Goal: Obtain resource: Download file/media

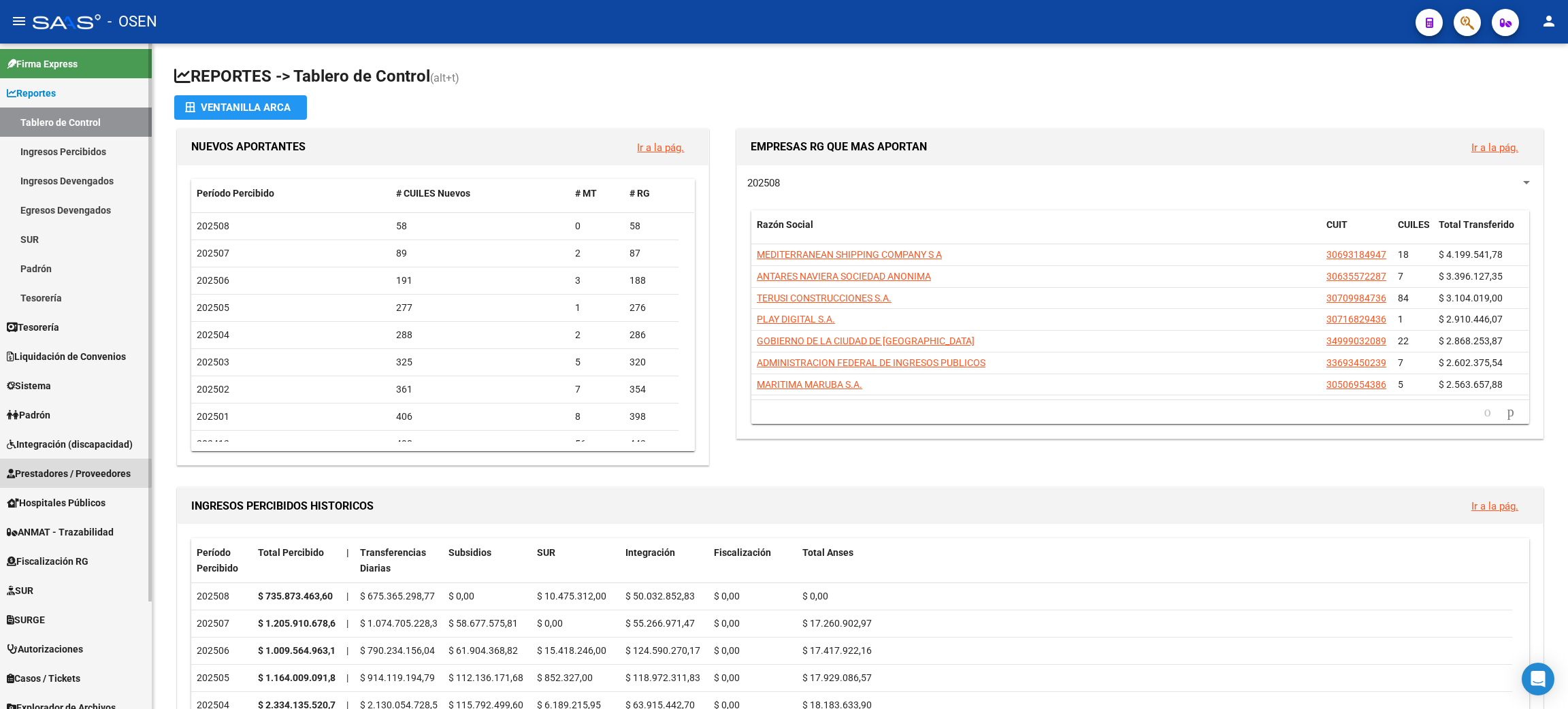
click at [72, 466] on span "Prestadores / Proveedores" at bounding box center [68, 473] width 124 height 15
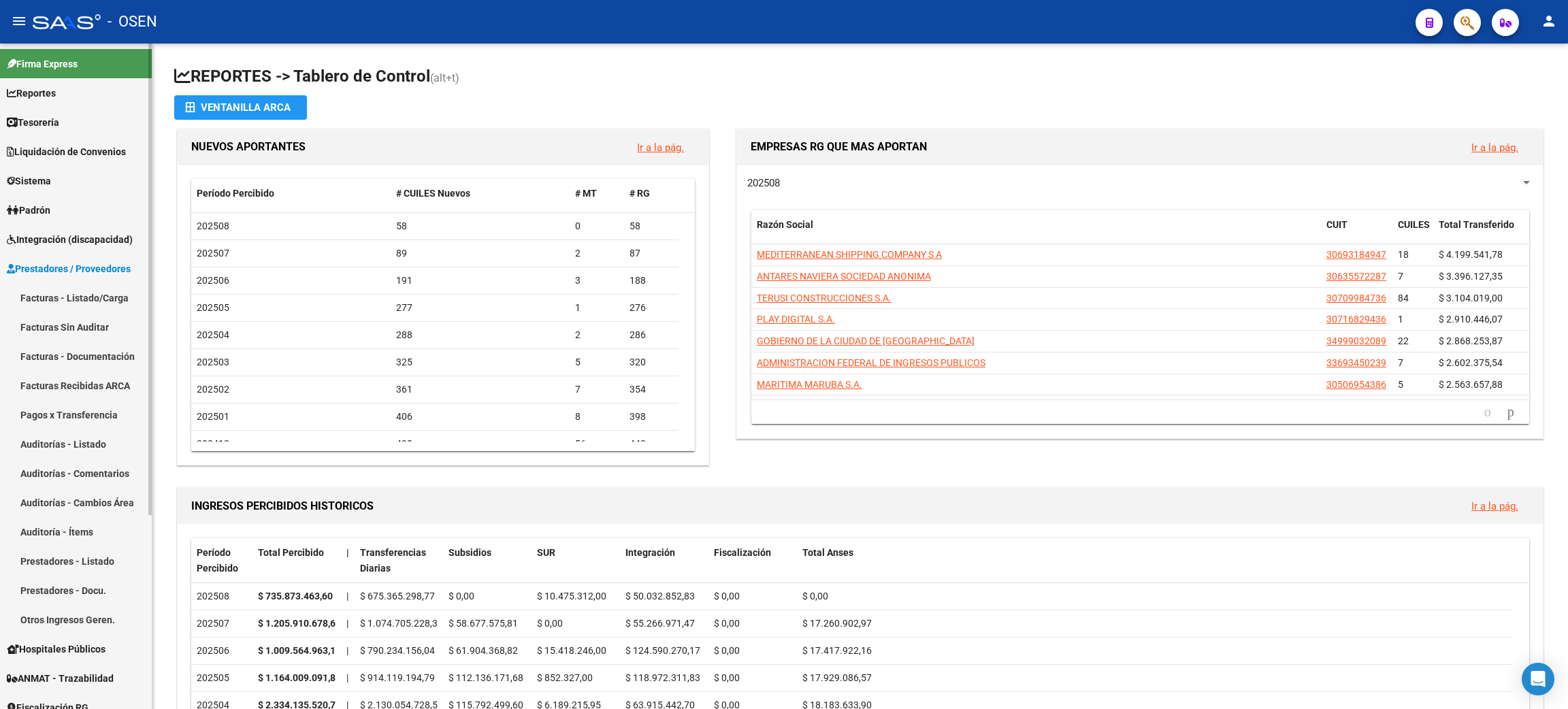
click at [114, 297] on link "Facturas - Listado/Carga" at bounding box center [76, 297] width 152 height 29
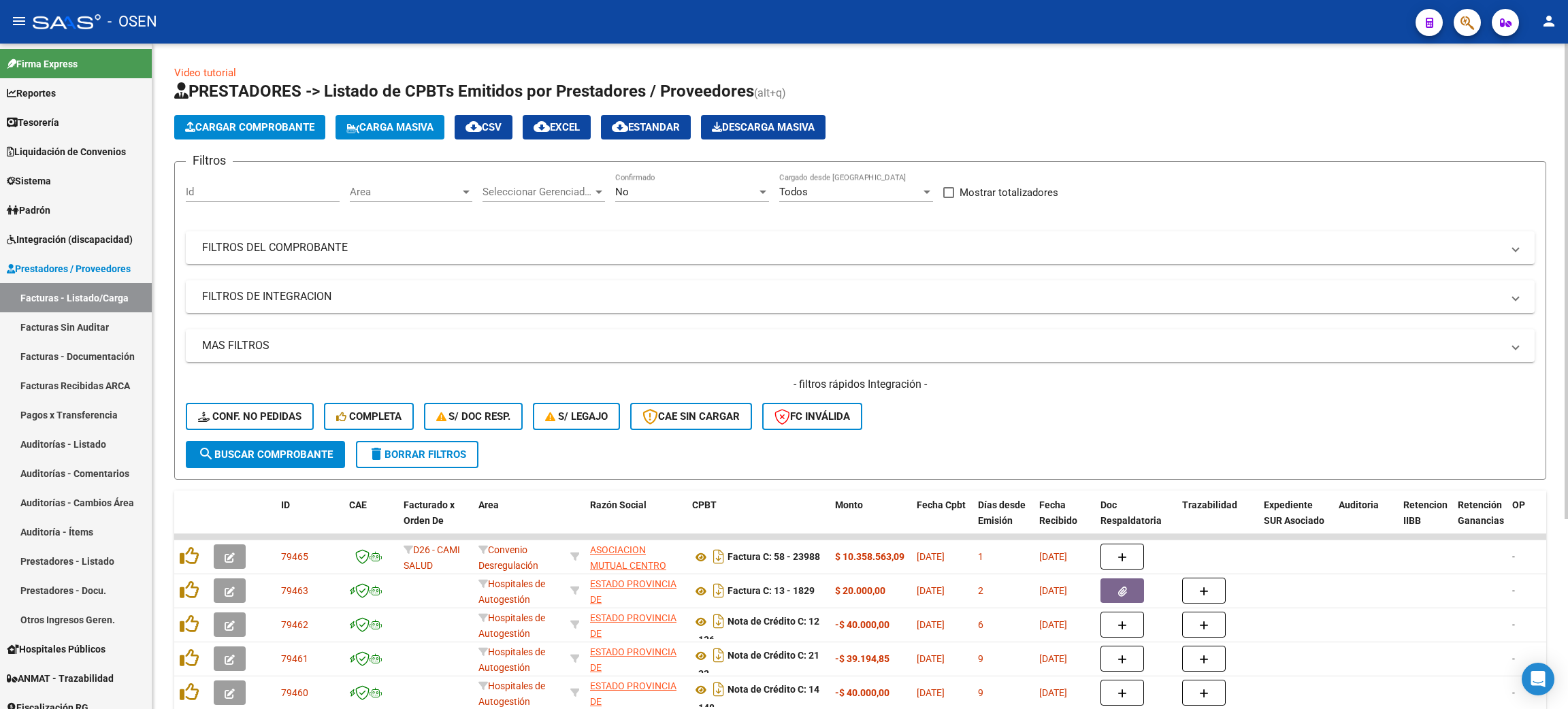
click at [395, 203] on div "Area Area" at bounding box center [411, 193] width 123 height 42
click at [415, 183] on div "Area Area" at bounding box center [411, 187] width 123 height 29
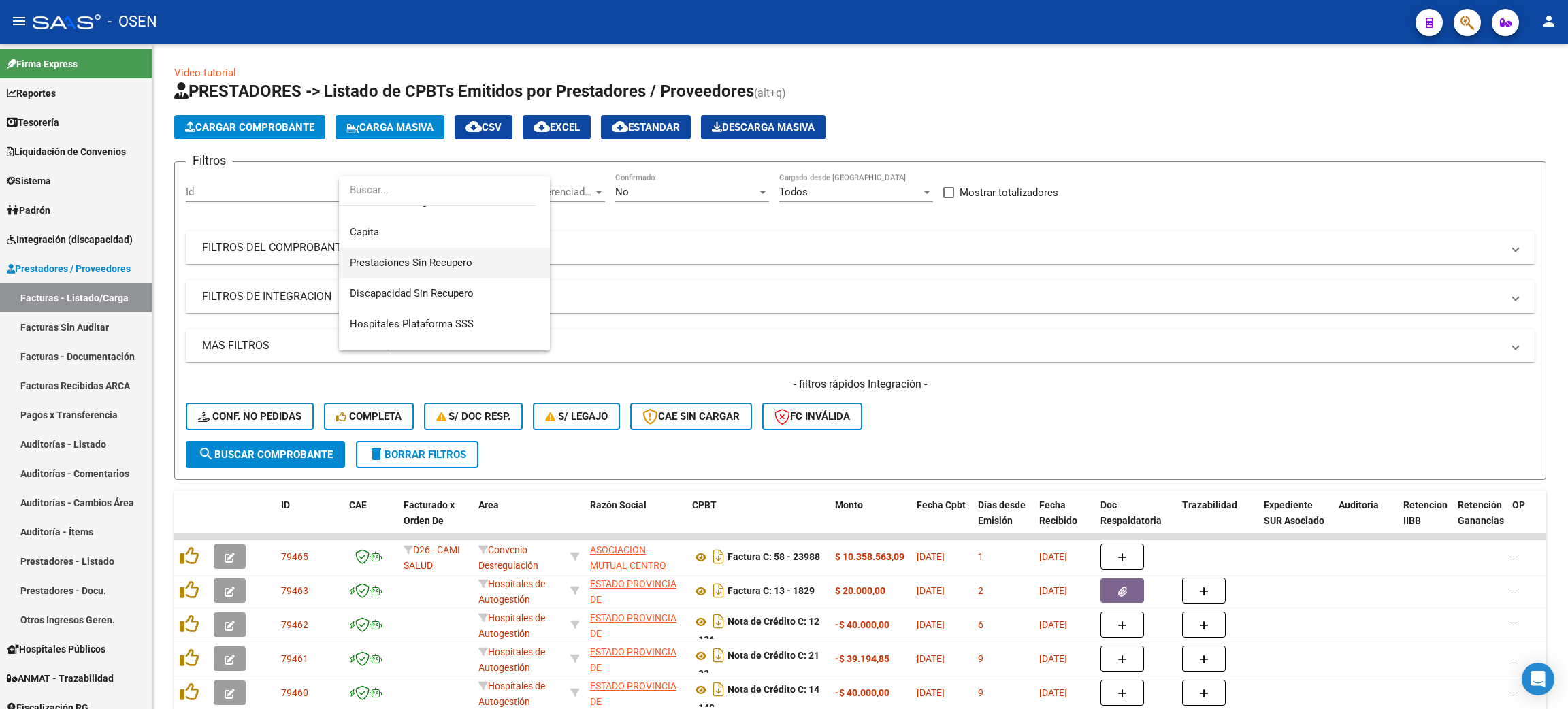
scroll to position [102, 0]
click at [420, 306] on span "Convenio Desregulación" at bounding box center [405, 303] width 111 height 12
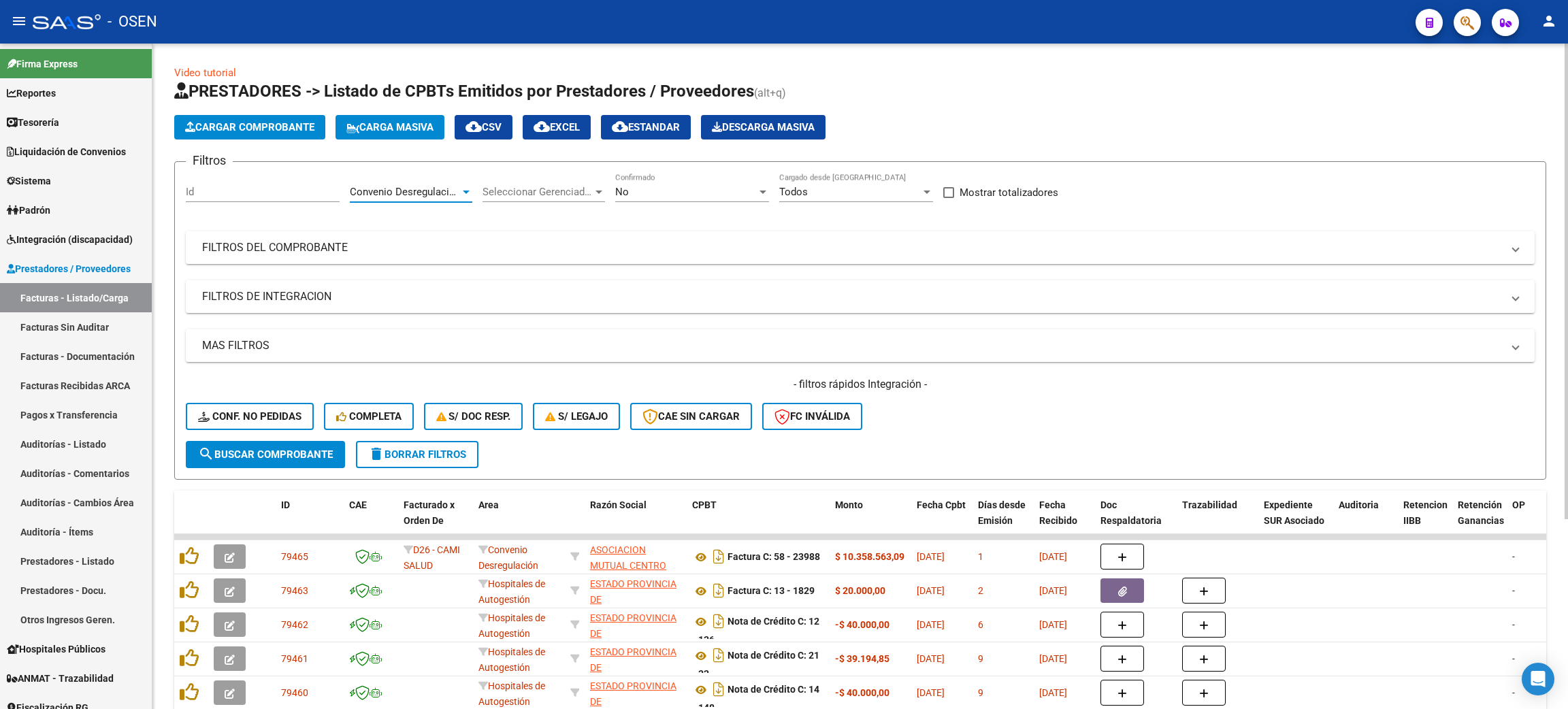
click at [281, 459] on button "search Buscar Comprobante" at bounding box center [265, 454] width 159 height 27
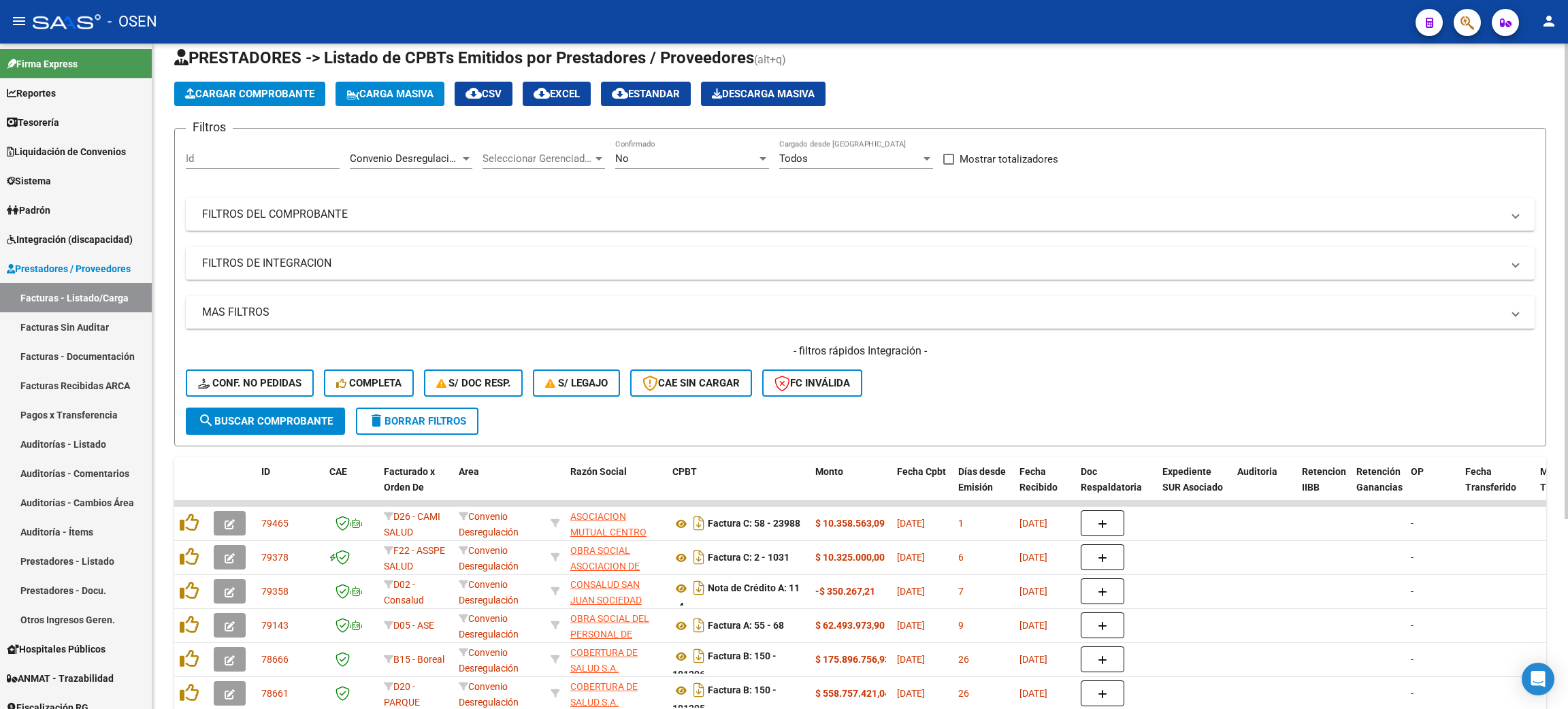
scroll to position [0, 0]
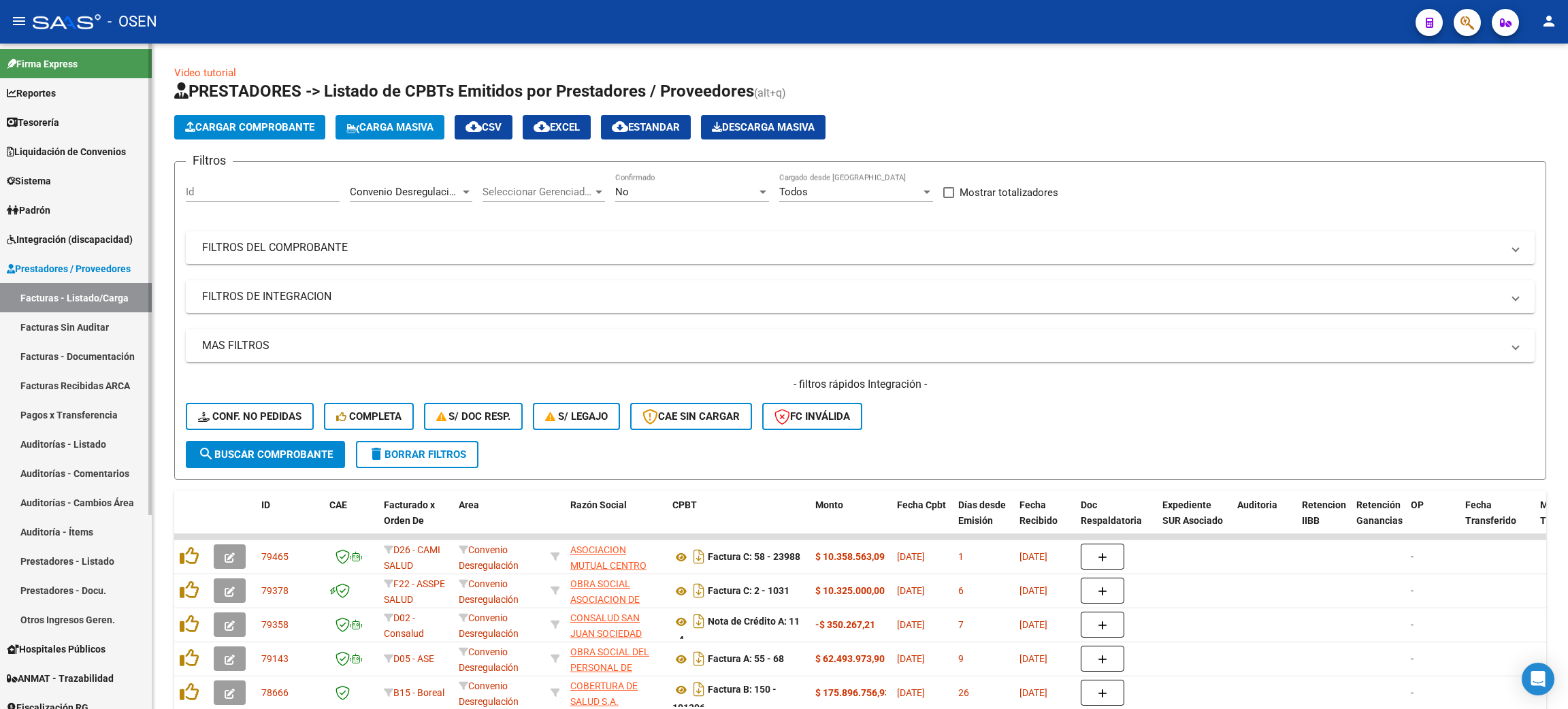
click at [84, 134] on link "Tesorería" at bounding box center [76, 122] width 152 height 29
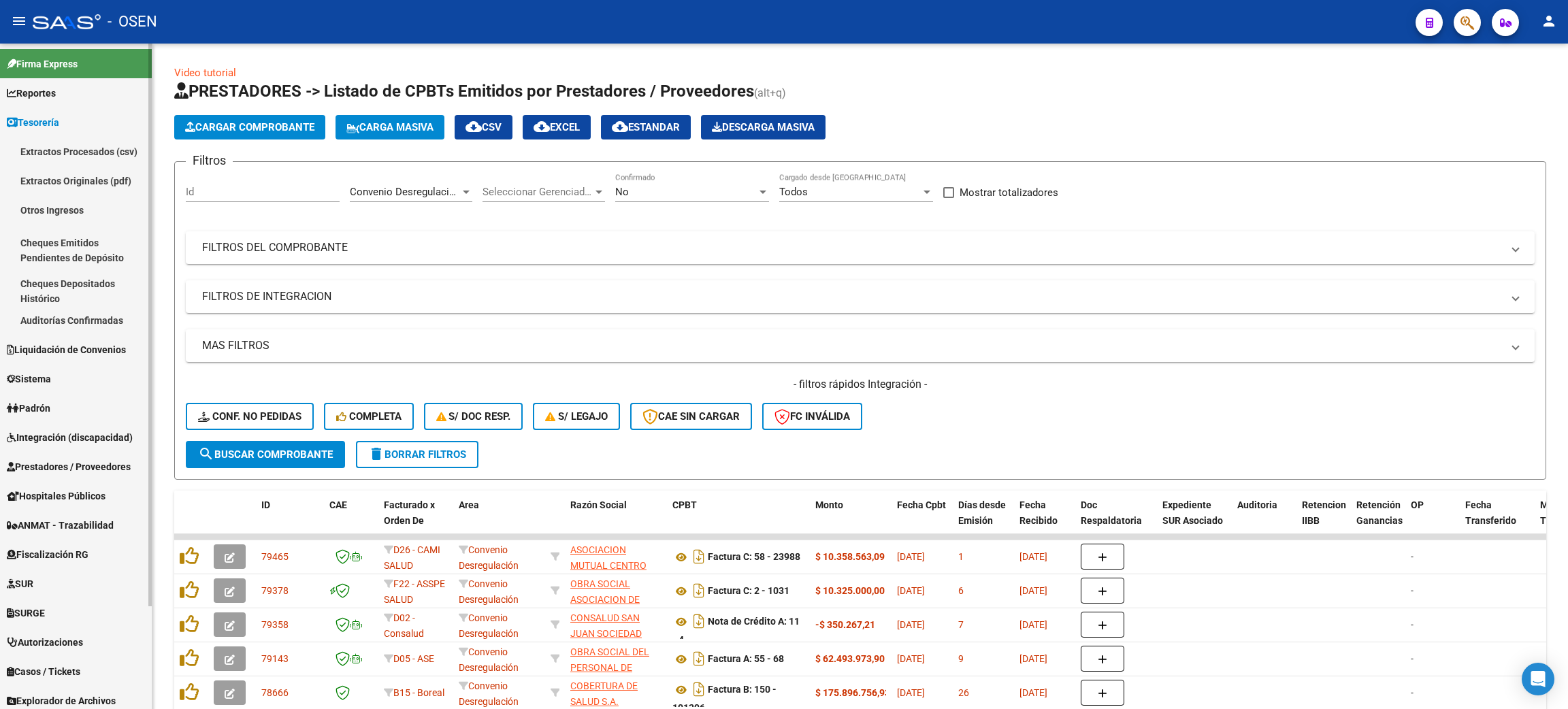
click at [108, 348] on span "Liquidación de Convenios" at bounding box center [66, 349] width 119 height 15
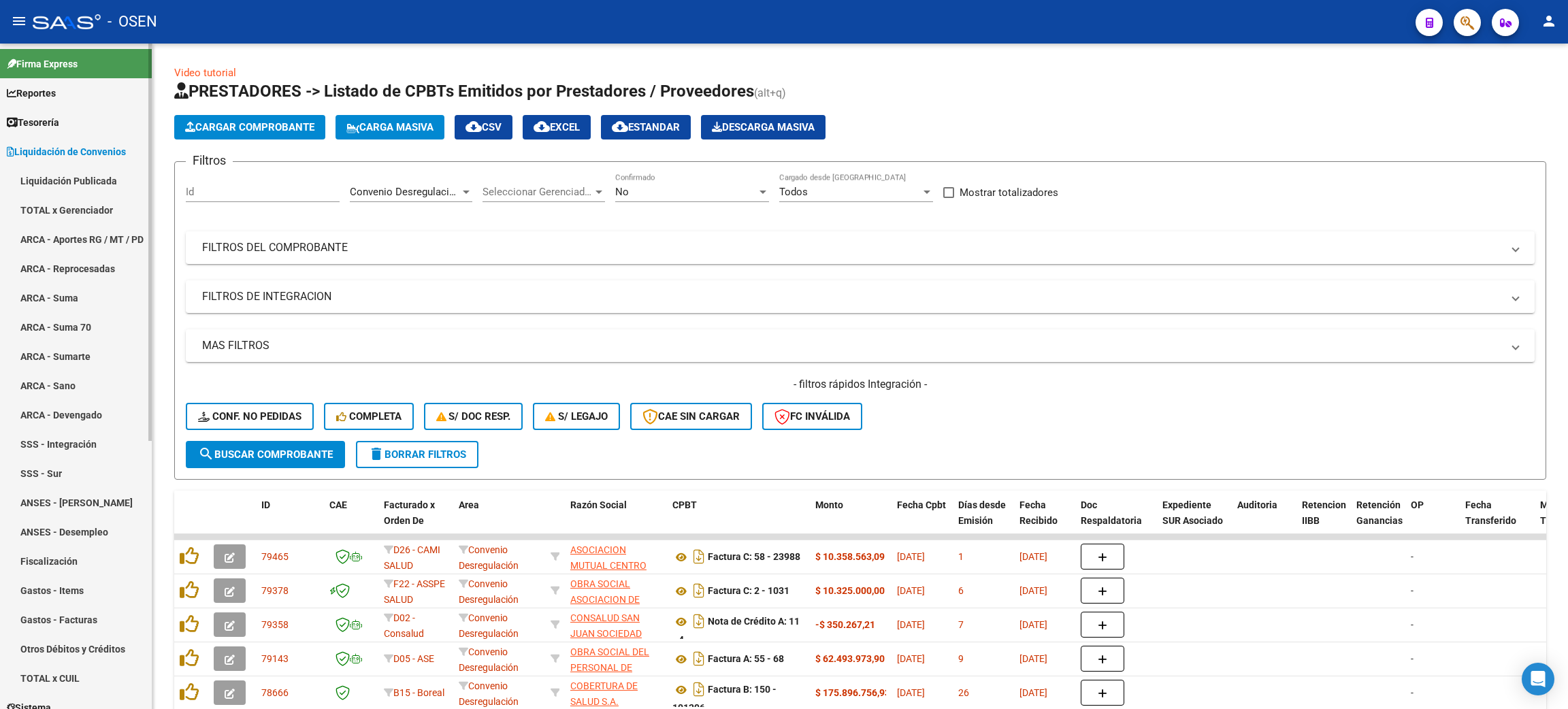
click at [85, 144] on span "Liquidación de Convenios" at bounding box center [66, 151] width 119 height 15
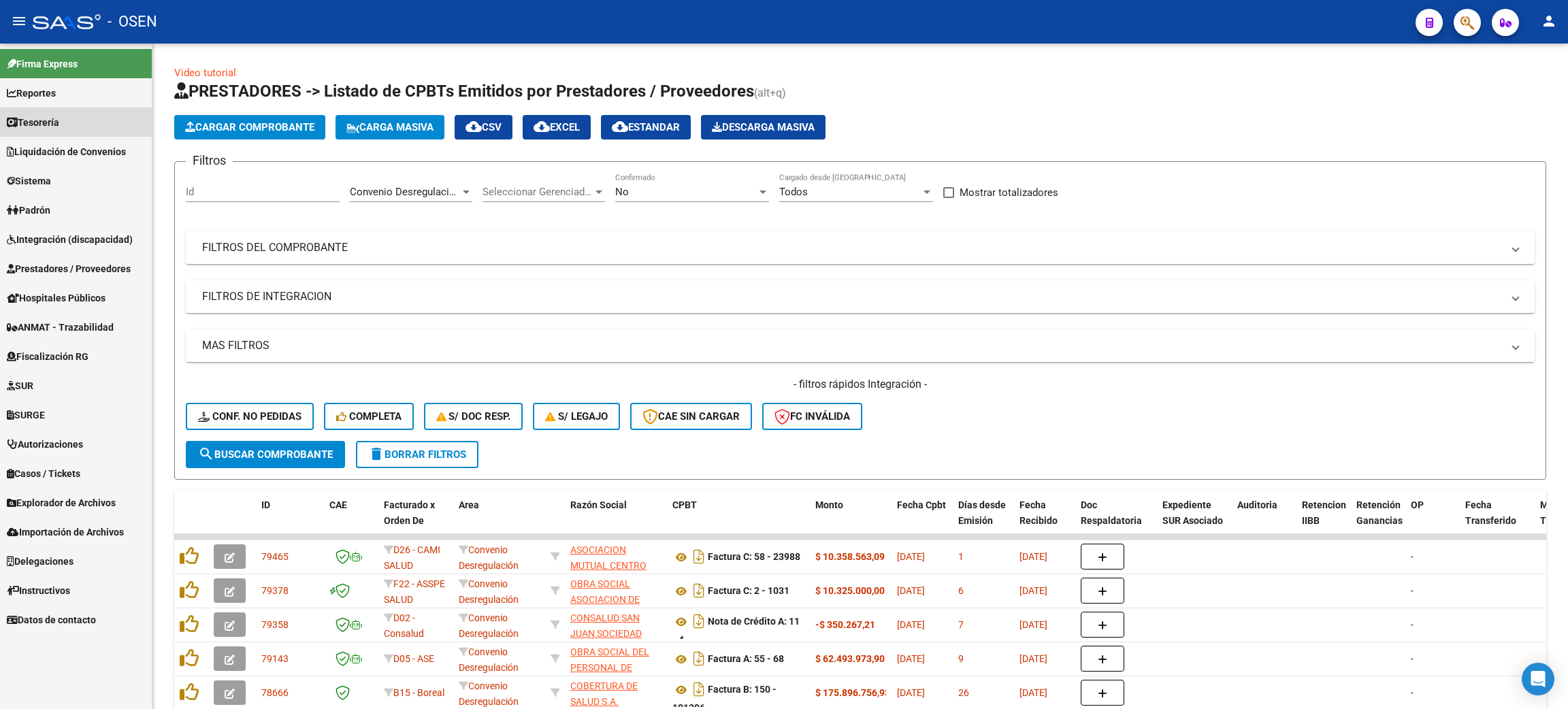
click at [79, 116] on link "Tesorería" at bounding box center [76, 122] width 152 height 29
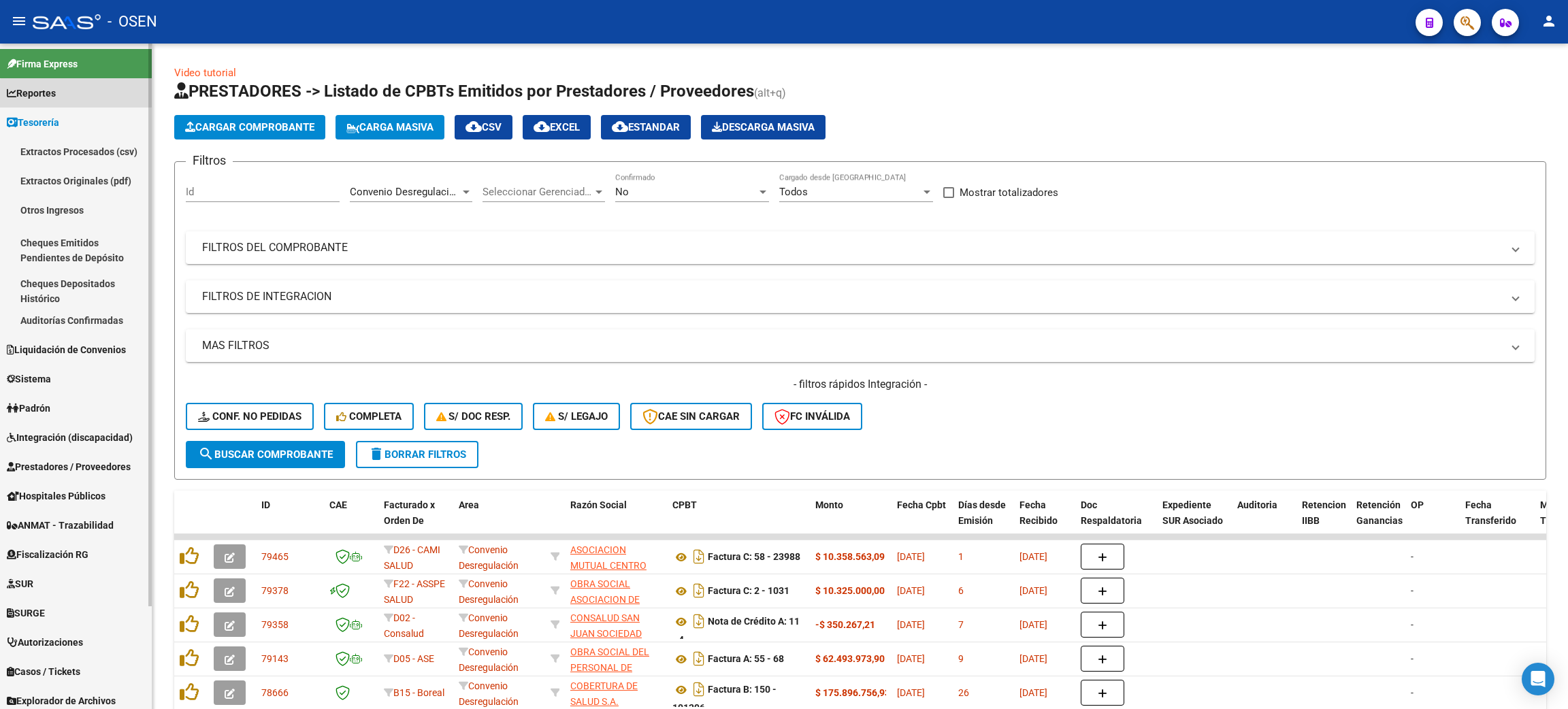
click at [91, 95] on link "Reportes" at bounding box center [76, 93] width 152 height 29
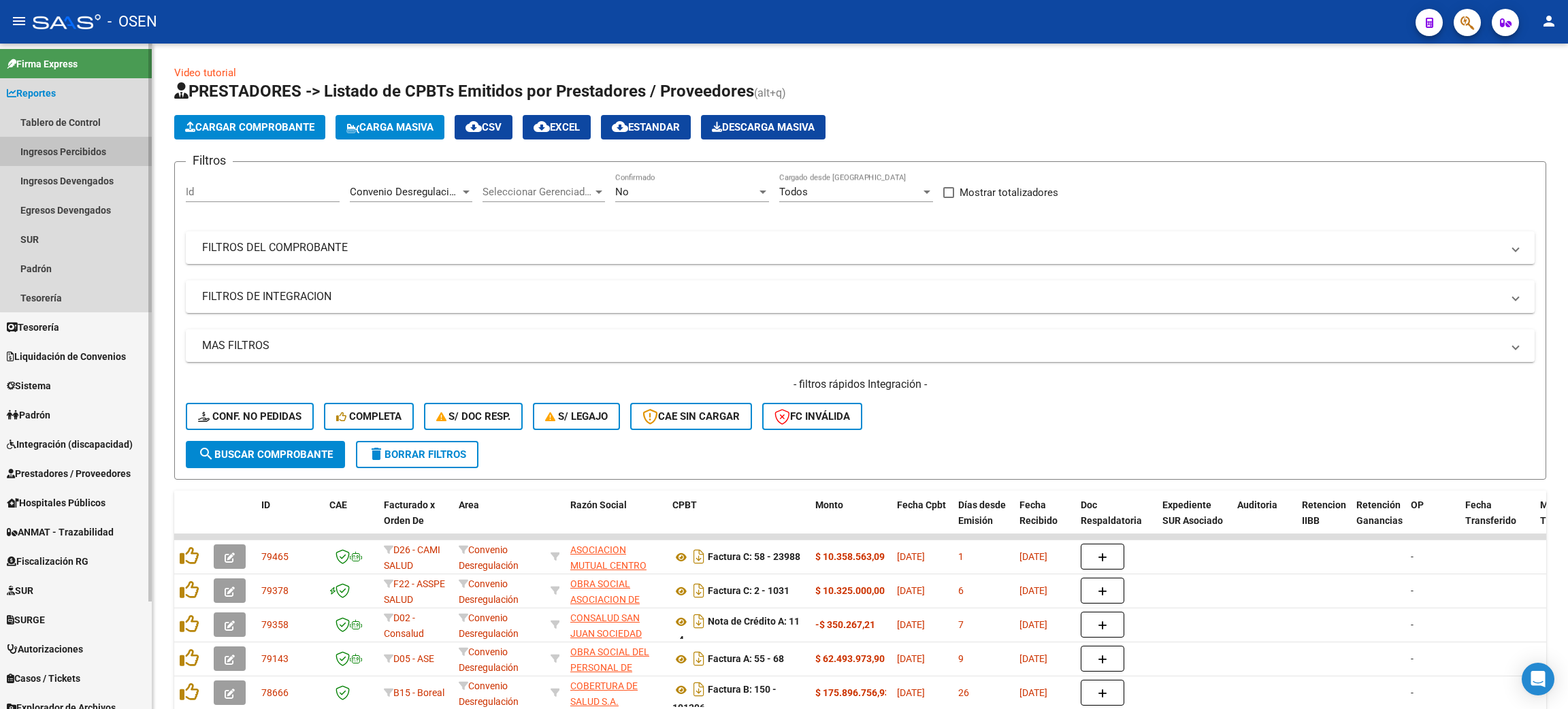
click at [90, 147] on link "Ingresos Percibidos" at bounding box center [76, 151] width 152 height 29
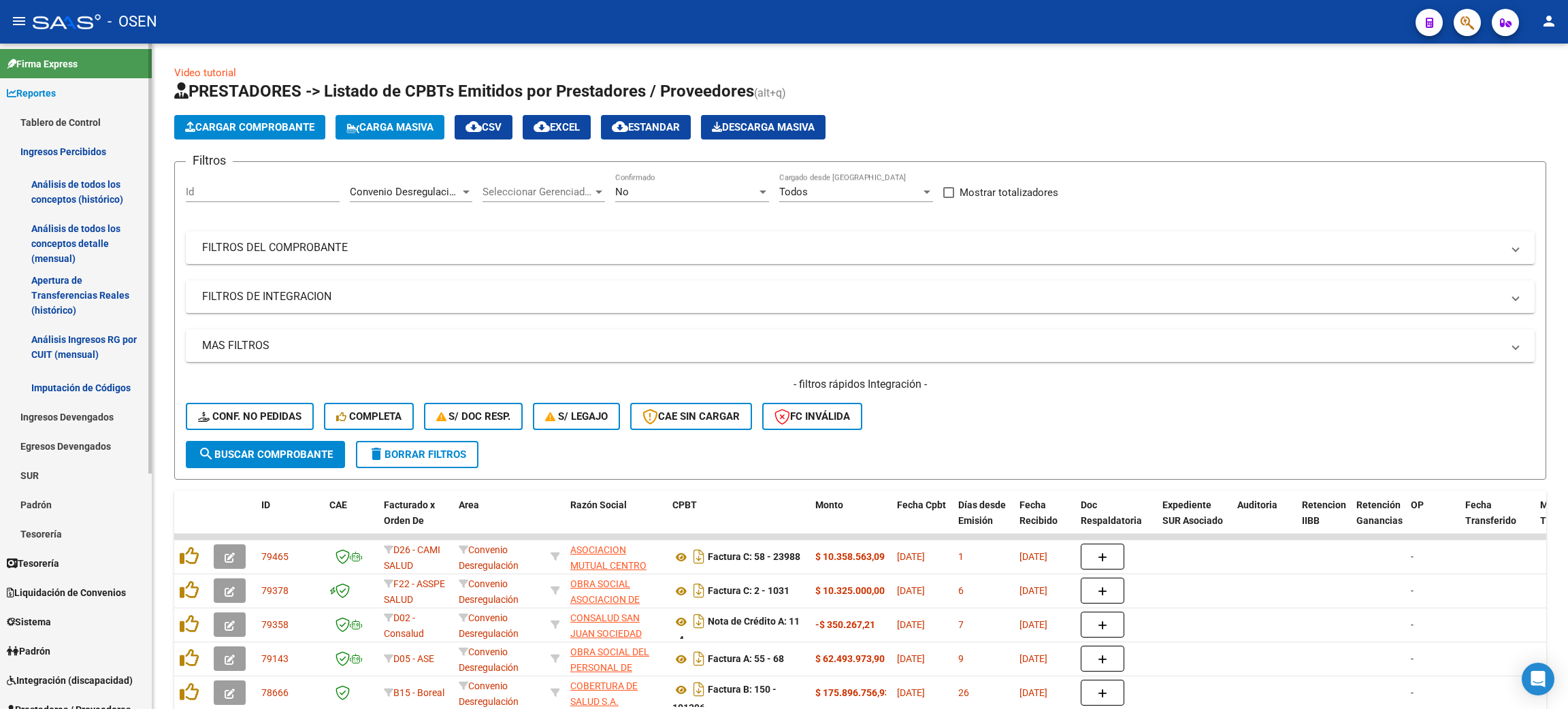
click at [72, 247] on link "Análisis de todos los conceptos detalle (mensual)" at bounding box center [76, 244] width 152 height 51
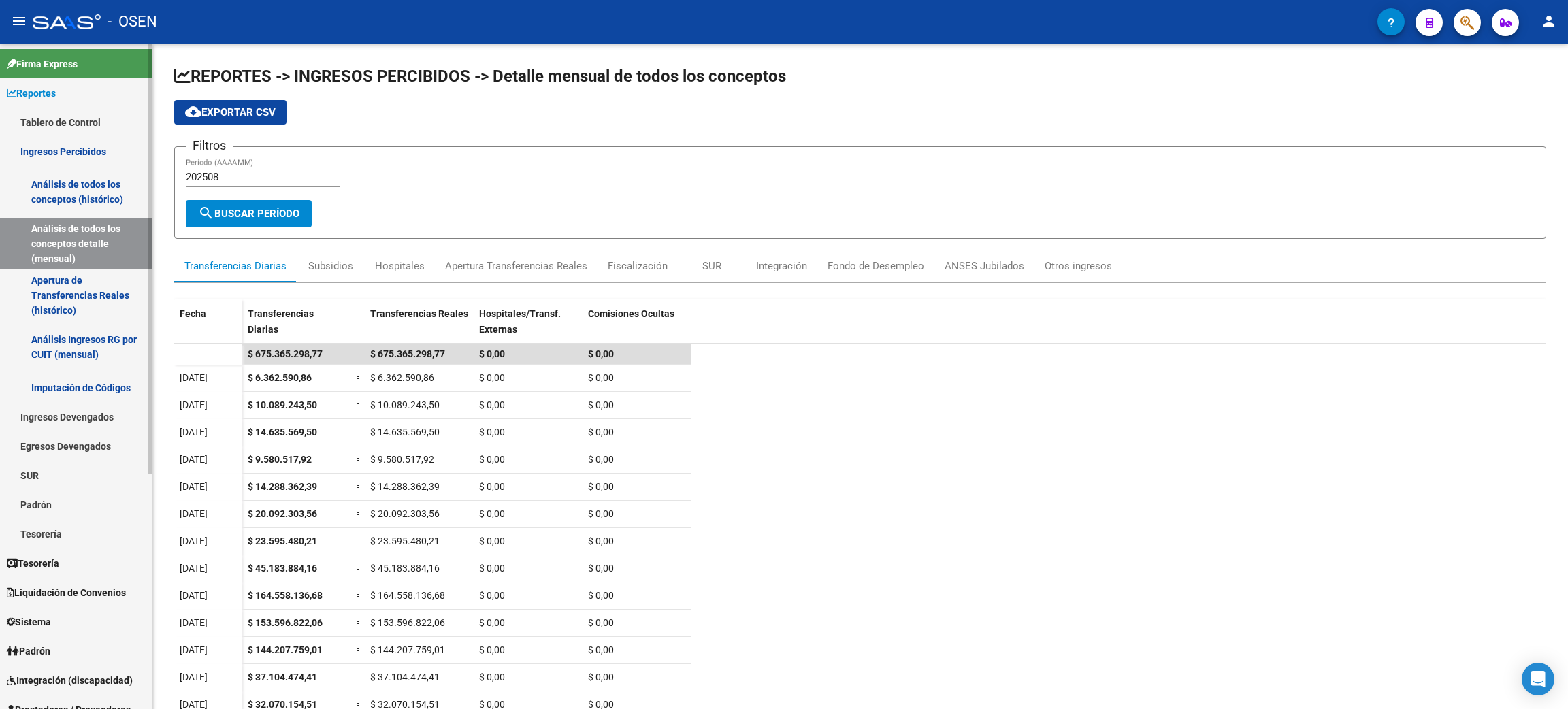
click at [98, 117] on link "Tablero de Control" at bounding box center [76, 122] width 152 height 29
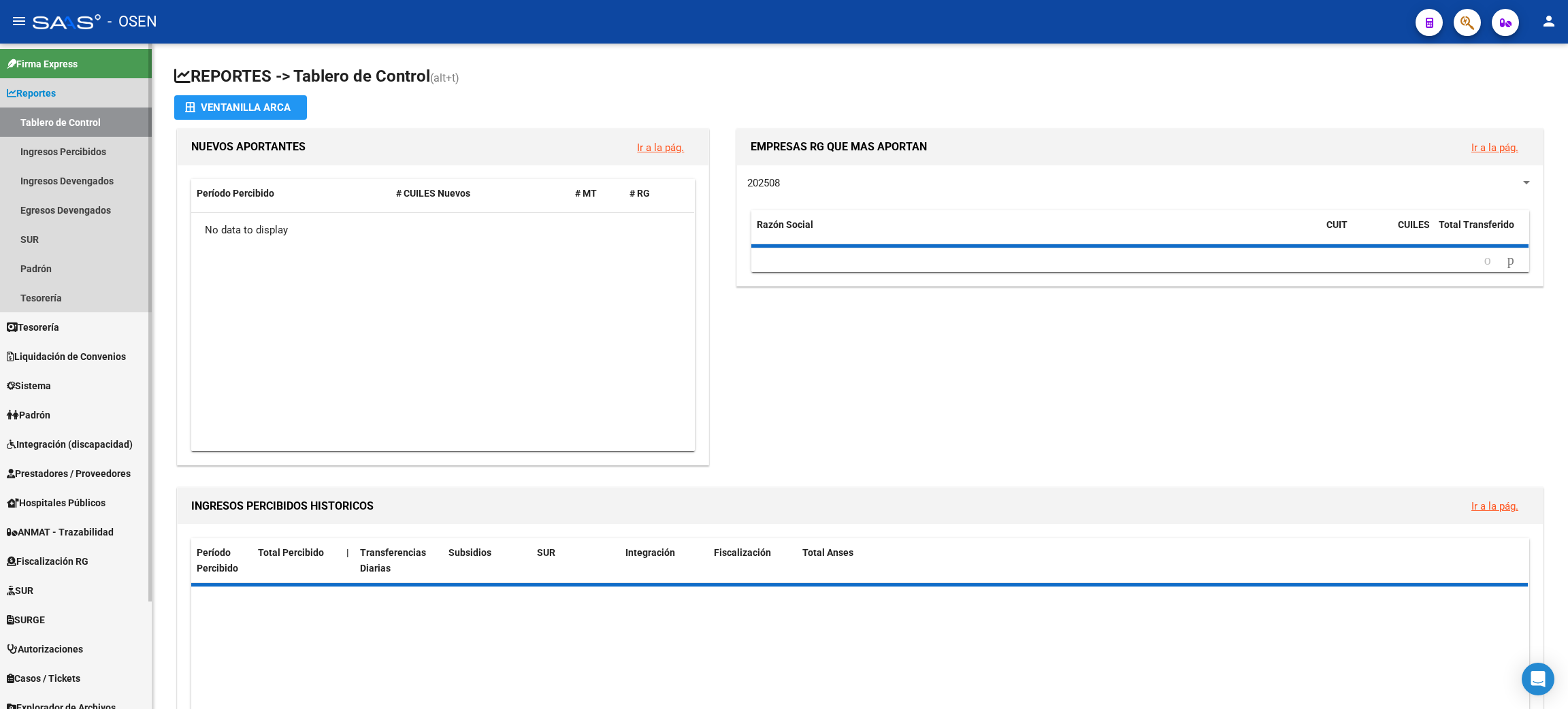
click at [109, 96] on link "Reportes" at bounding box center [76, 93] width 152 height 29
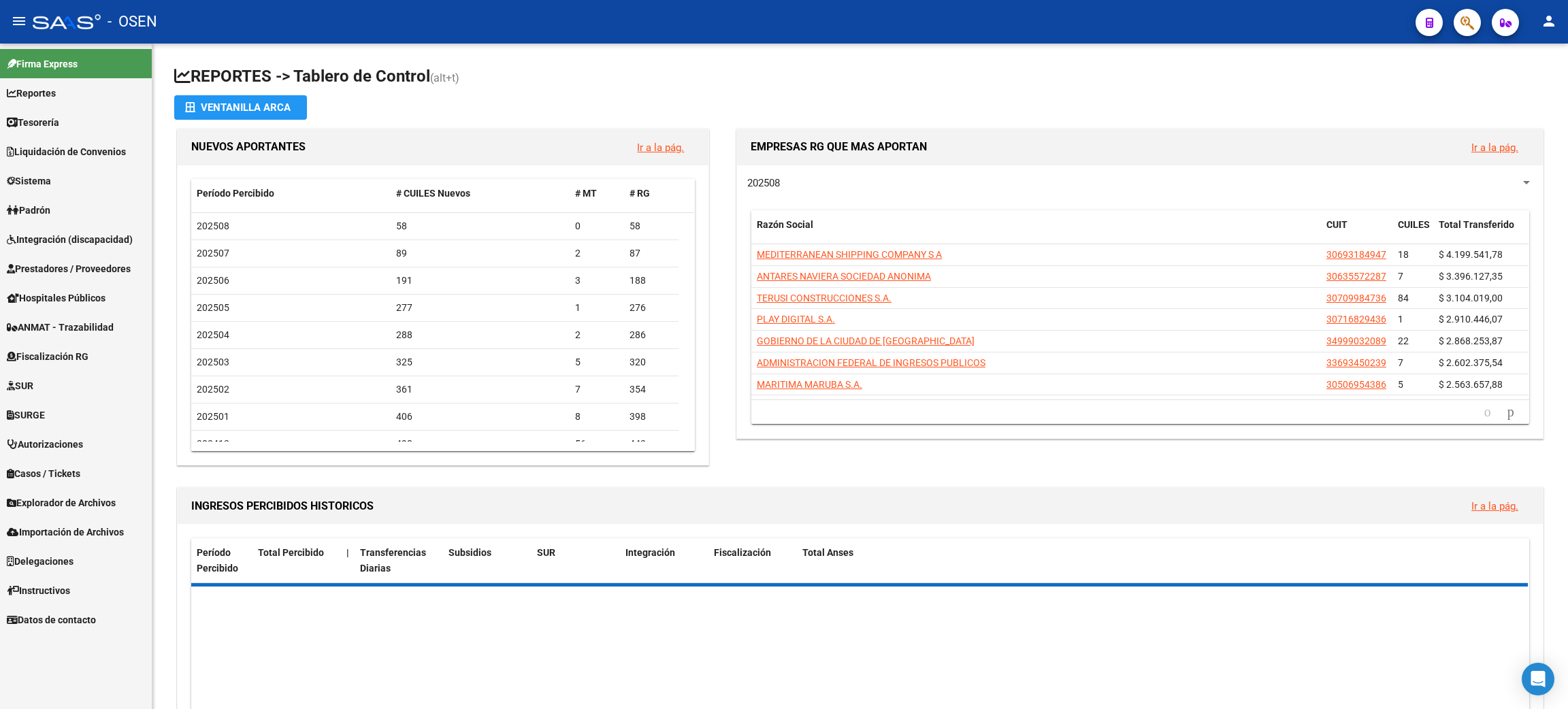
click at [84, 120] on link "Tesorería" at bounding box center [76, 122] width 152 height 29
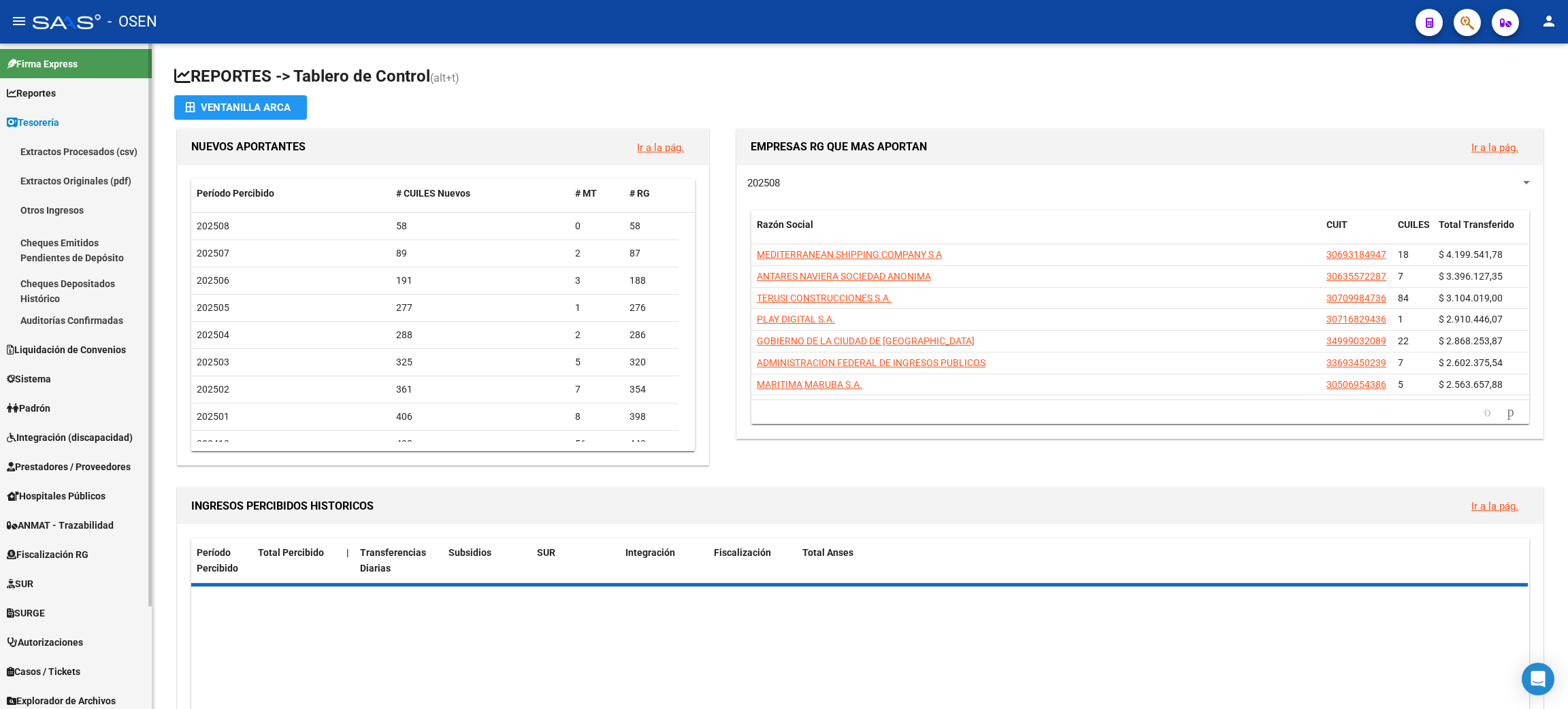
click at [88, 299] on link "Cheques Depositados Histórico" at bounding box center [76, 291] width 152 height 29
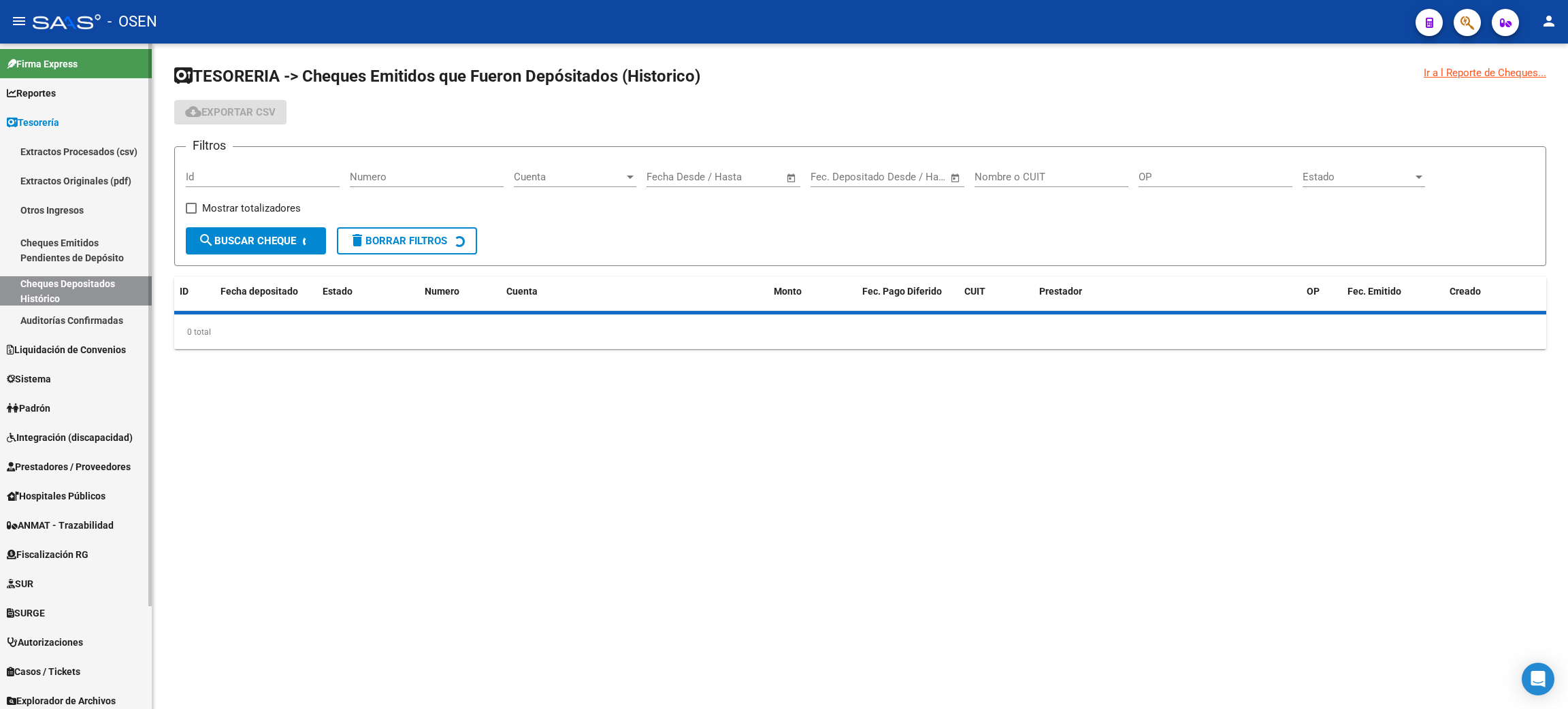
click at [73, 320] on link "Auditorías Confirmadas" at bounding box center [76, 320] width 152 height 29
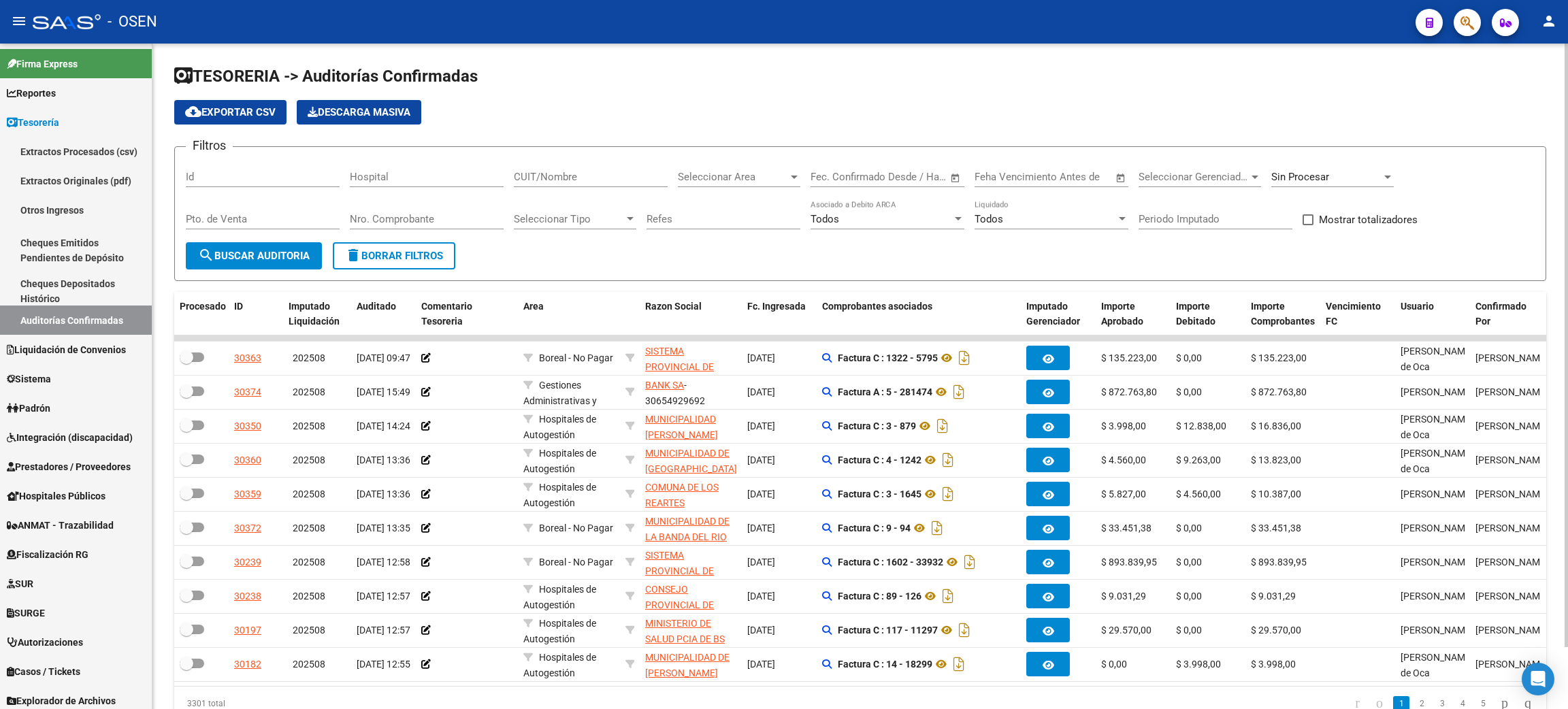
click at [709, 187] on div "Seleccionar Area Seleccionar Area" at bounding box center [739, 178] width 123 height 42
click at [714, 179] on span "Seleccionar Area" at bounding box center [733, 177] width 110 height 12
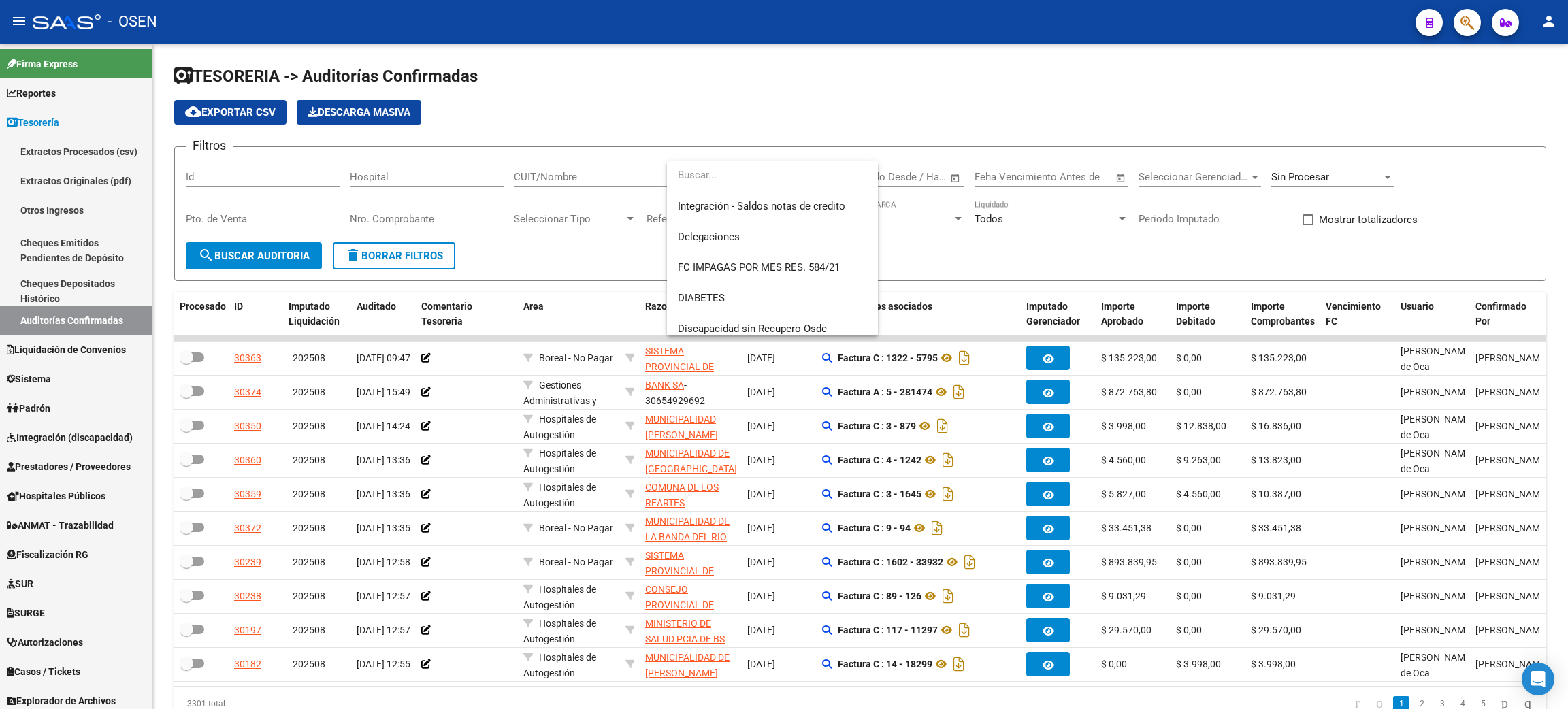
scroll to position [488, 0]
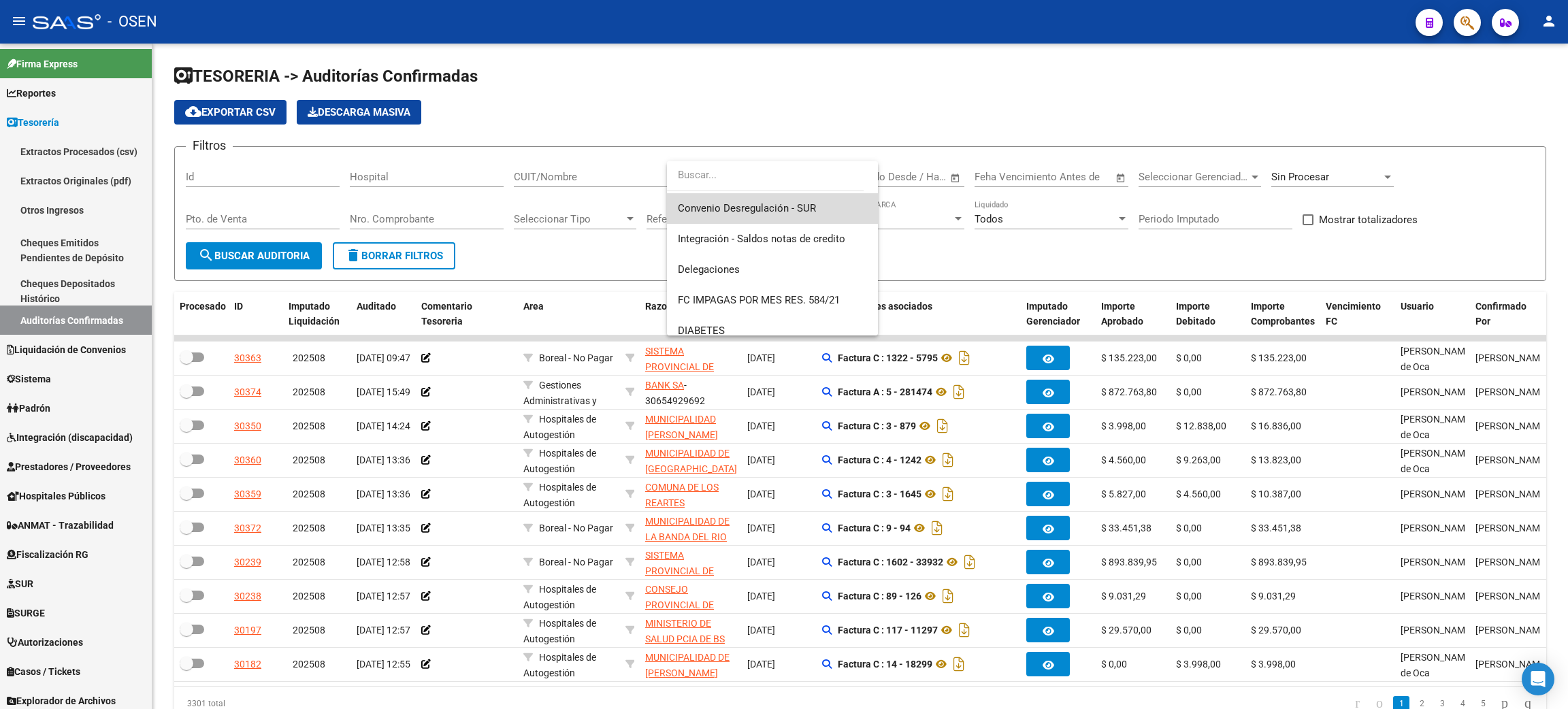
click at [806, 217] on span "Convenio Desregulación - SUR" at bounding box center [773, 208] width 189 height 31
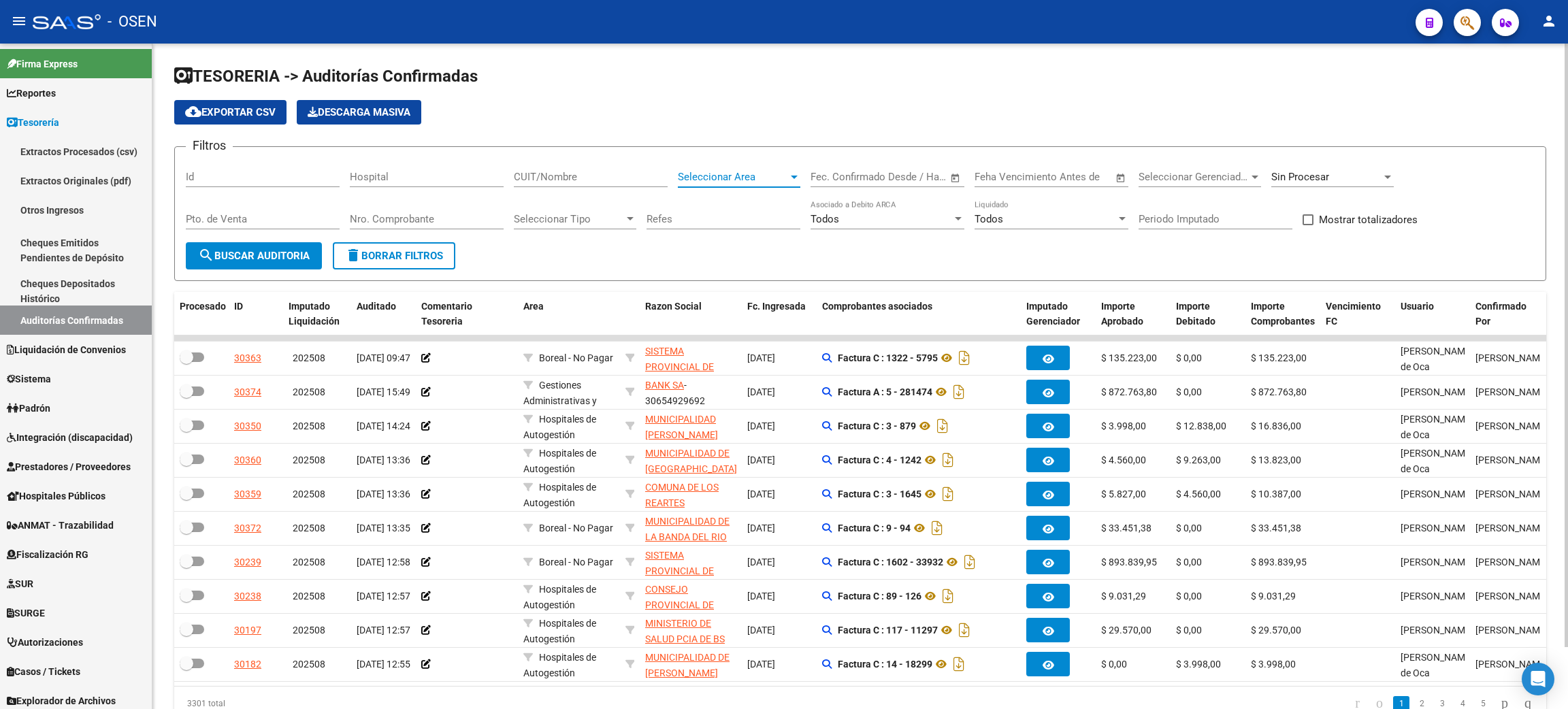
scroll to position [489, 0]
click at [1346, 178] on div "Sin Procesar" at bounding box center [1326, 177] width 110 height 12
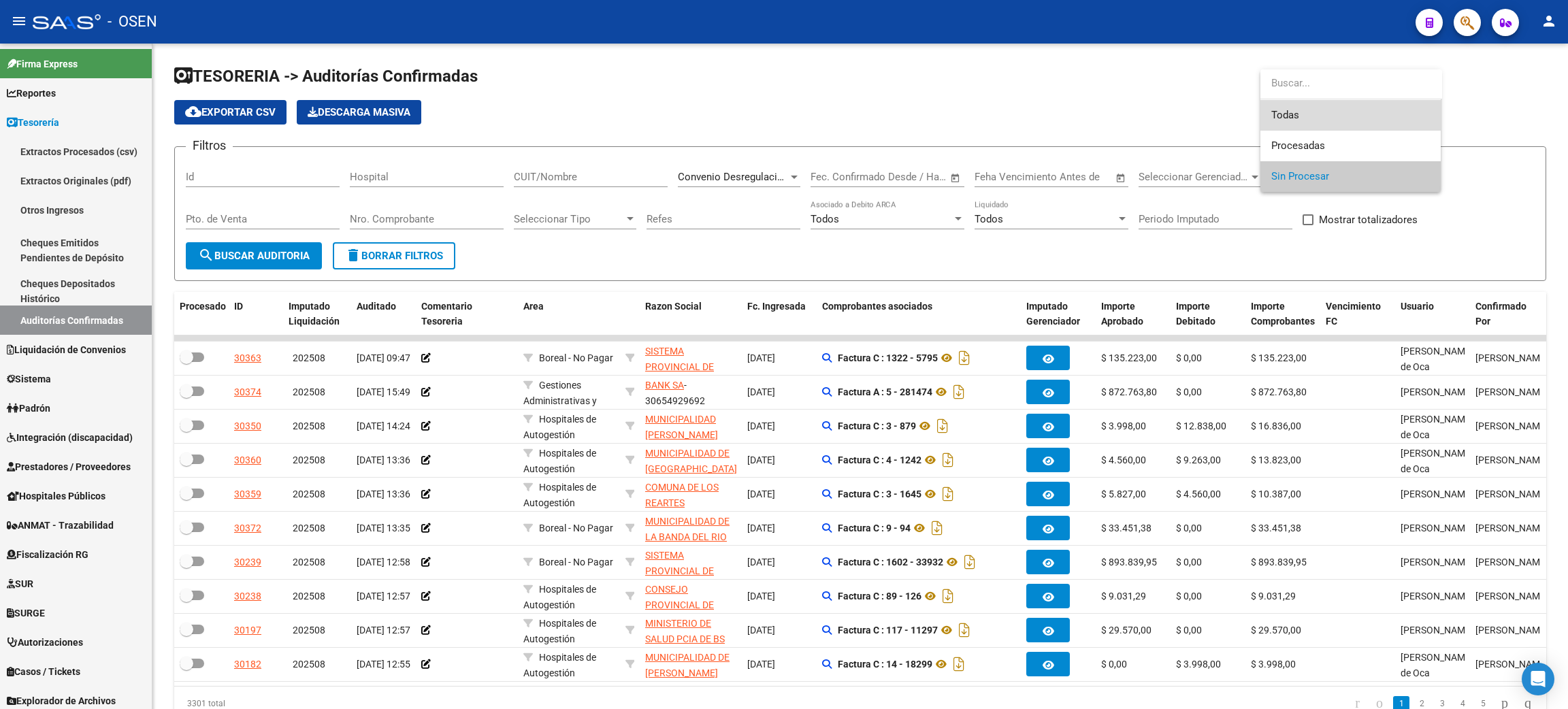
click at [1304, 114] on span "Todas" at bounding box center [1351, 115] width 159 height 31
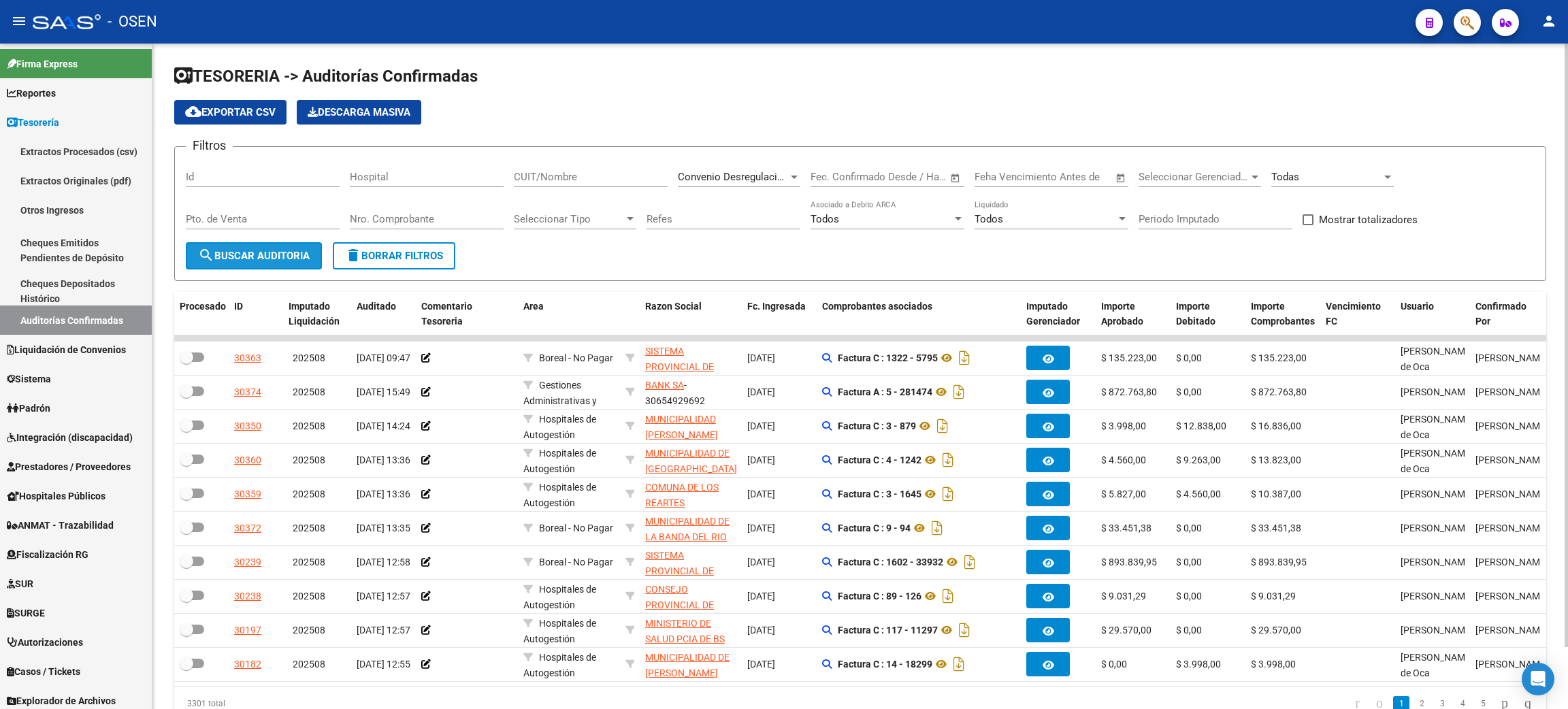
click at [260, 250] on span "search Buscar Auditoria" at bounding box center [254, 255] width 112 height 12
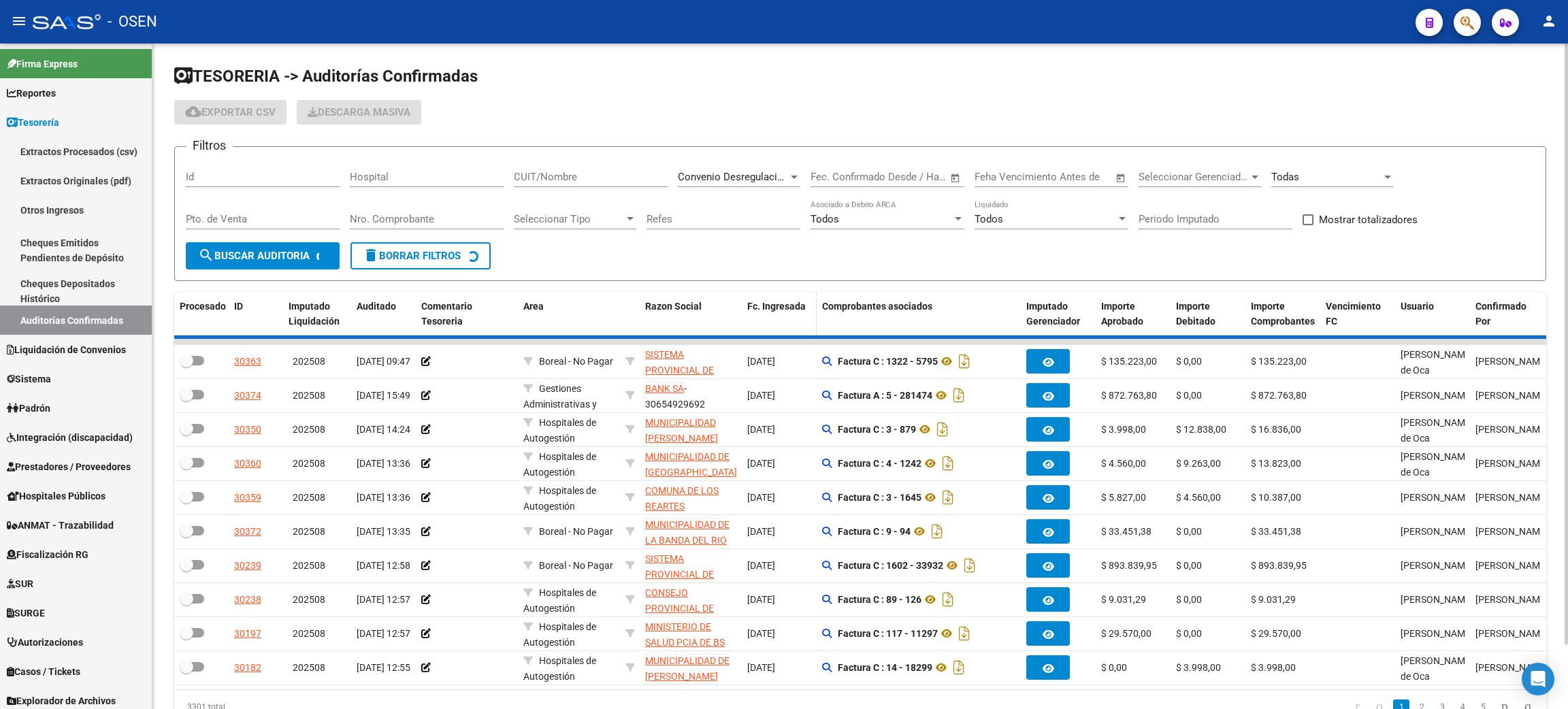
checkbox input "true"
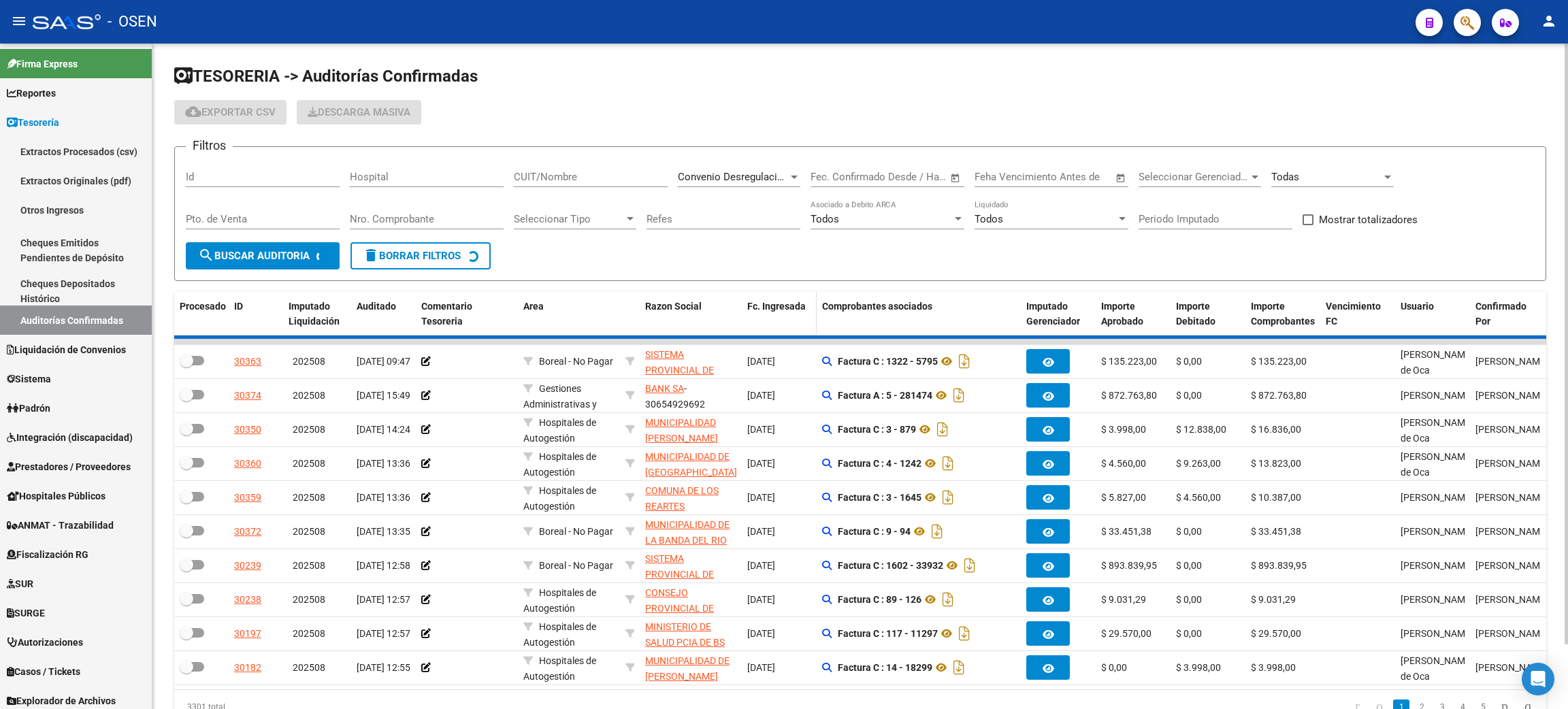
checkbox input "true"
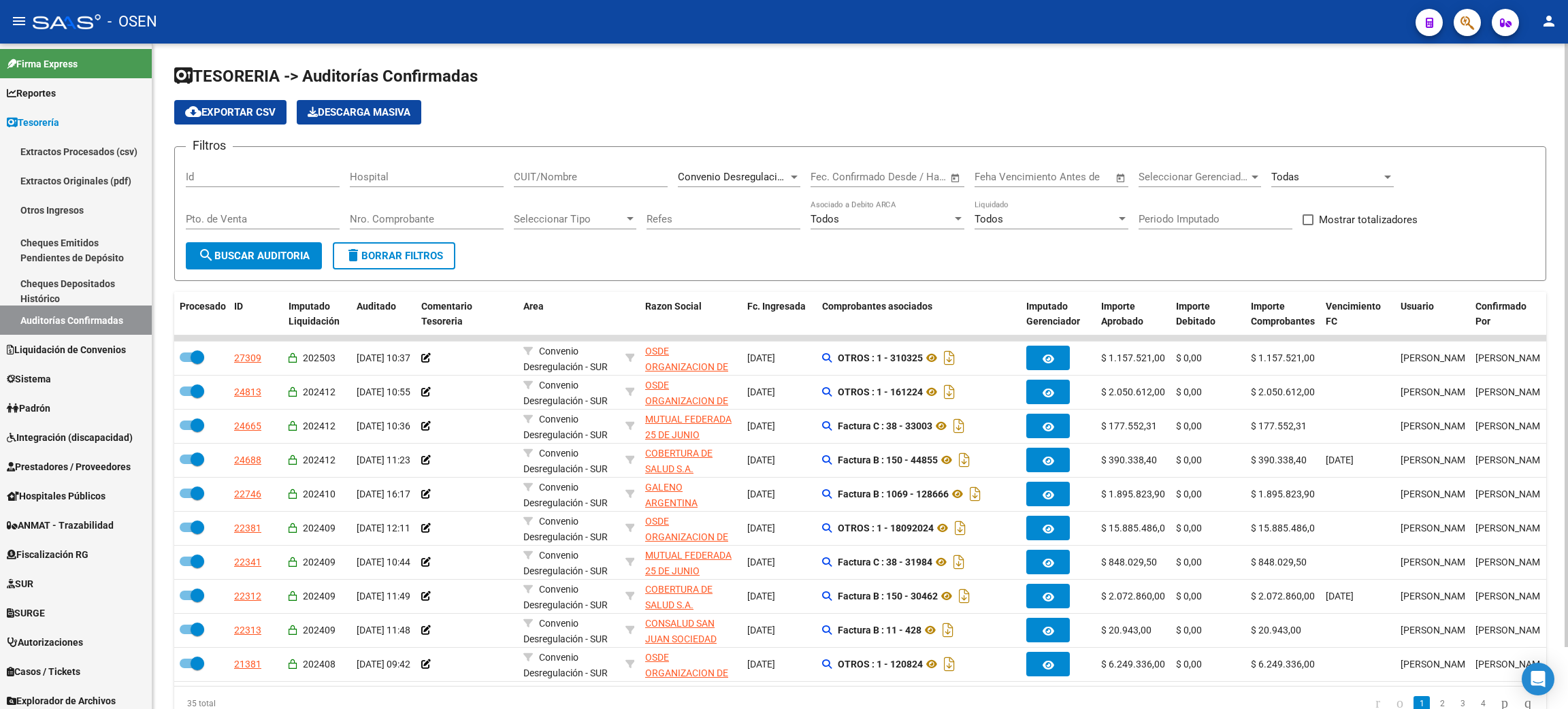
click at [1369, 187] on div "Todas" at bounding box center [1332, 178] width 123 height 42
click at [800, 172] on div at bounding box center [794, 177] width 12 height 11
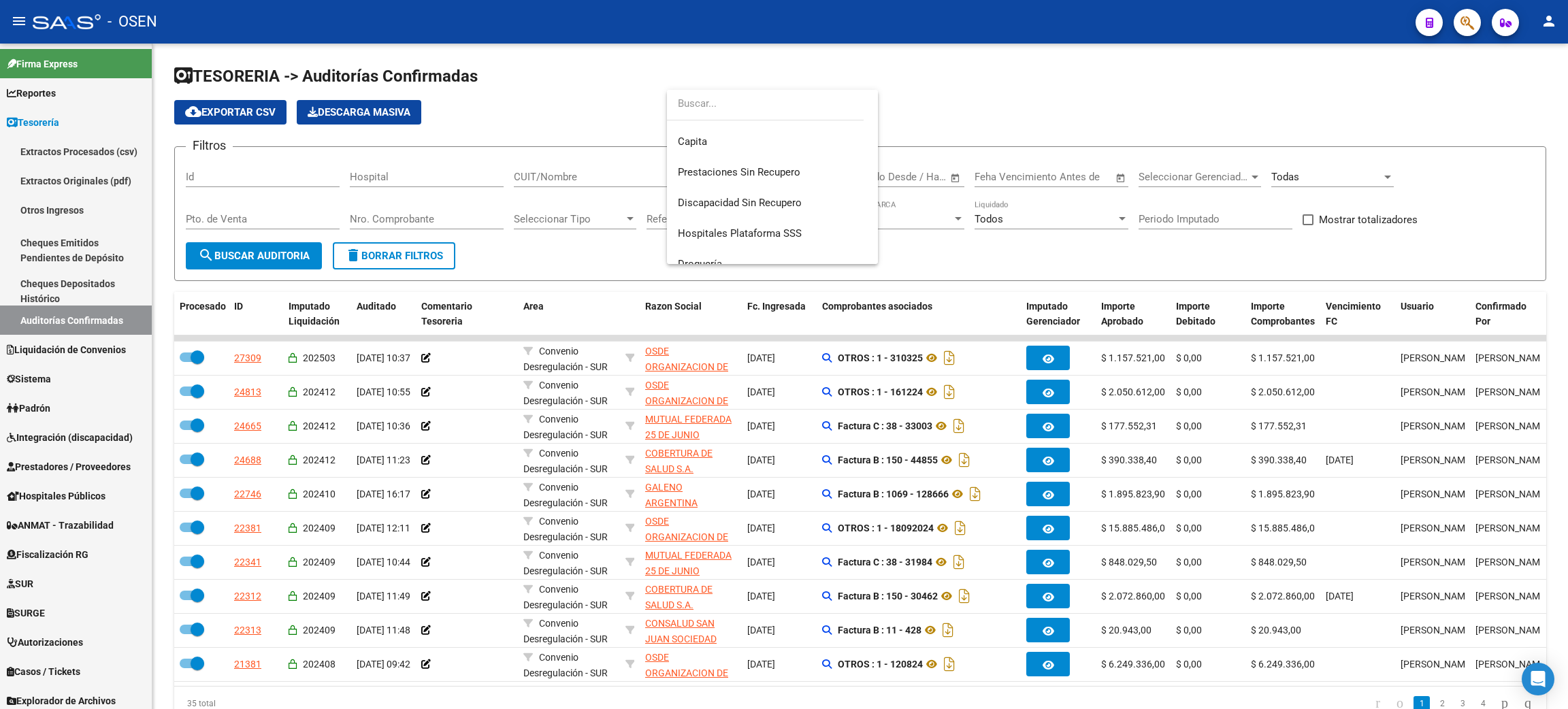
scroll to position [0, 0]
click at [713, 129] on span "Todas" at bounding box center [773, 136] width 189 height 31
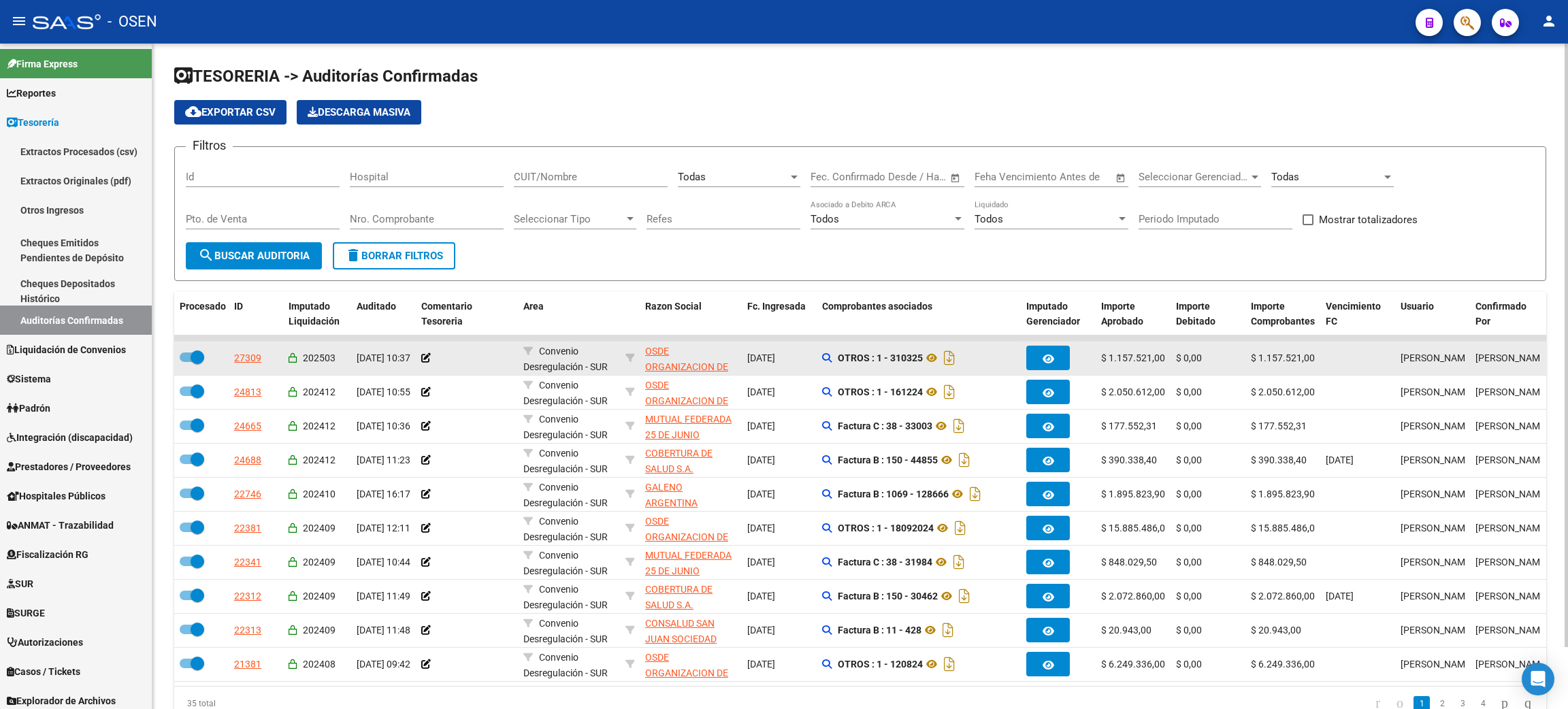
scroll to position [64, 0]
drag, startPoint x: 730, startPoint y: 366, endPoint x: 687, endPoint y: 366, distance: 43.0
click at [687, 366] on div "OSDE ORGANIZACION DE SERVICIOS DIRECTOS EMPRESARIOS - 30546741253" at bounding box center [690, 357] width 91 height 29
click at [709, 361] on div "OSDE ORGANIZACION DE SERVICIOS DIRECTOS EMPRESARIOS - 30546741253" at bounding box center [690, 357] width 91 height 29
drag, startPoint x: 700, startPoint y: 366, endPoint x: 653, endPoint y: 369, distance: 47.1
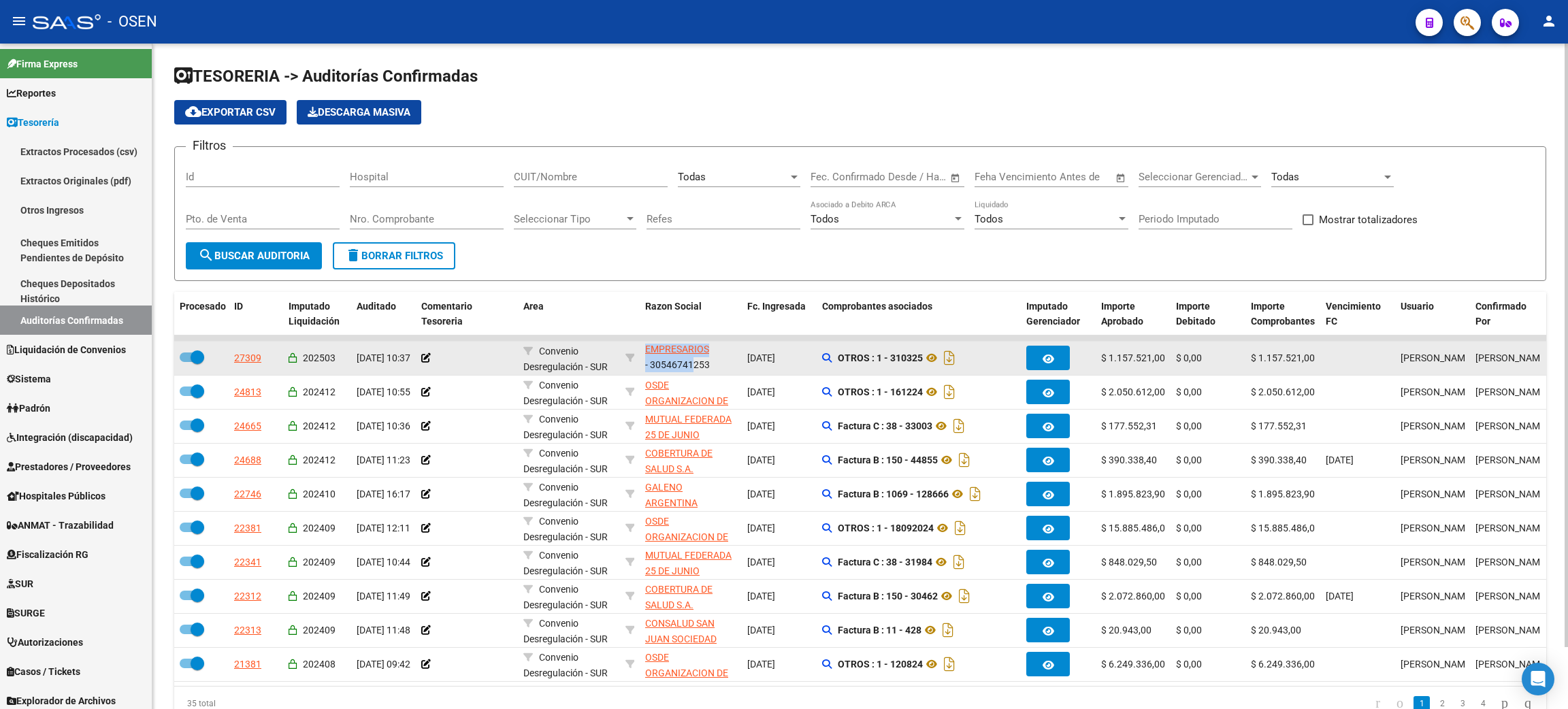
click at [653, 369] on div "OSDE ORGANIZACION DE SERVICIOS DIRECTOS EMPRESARIOS - 30546741253" at bounding box center [690, 357] width 91 height 29
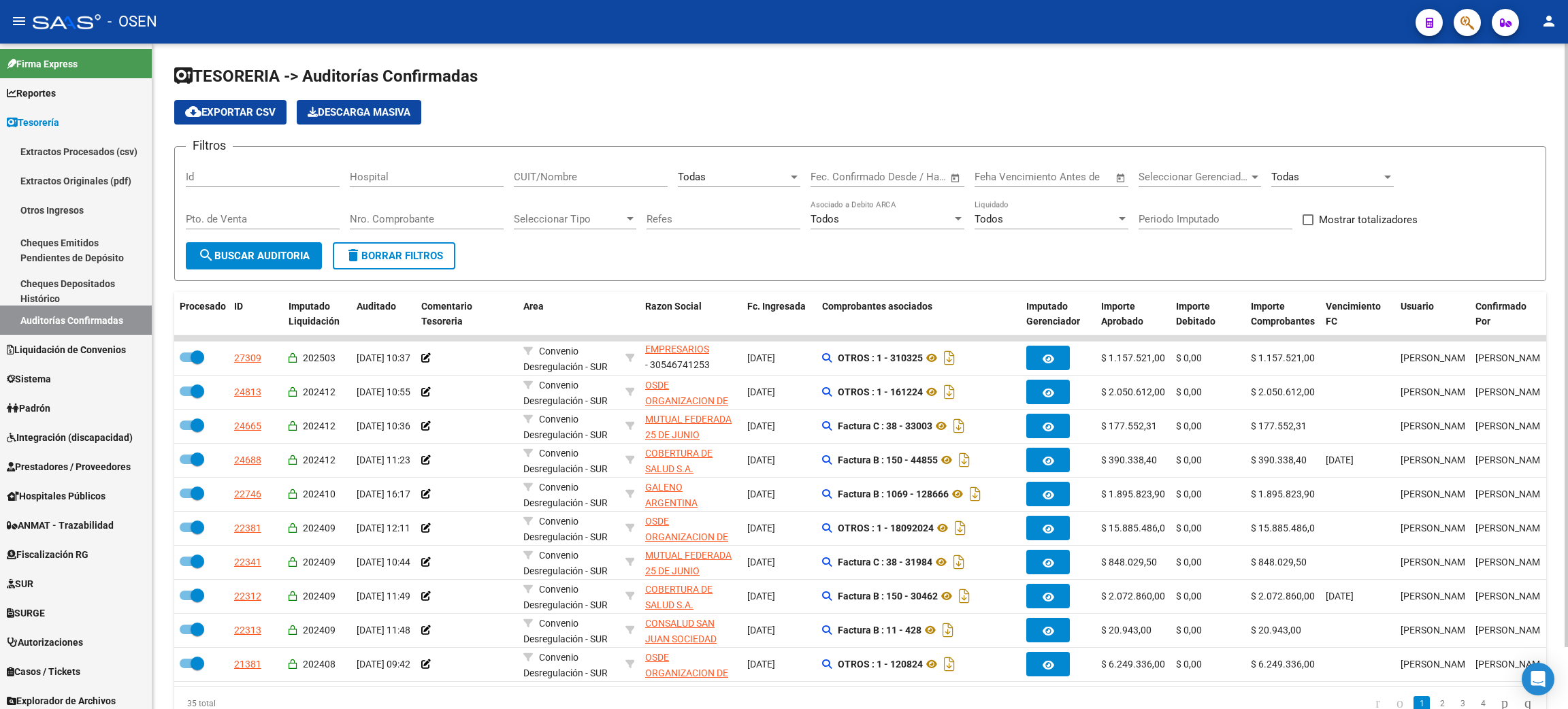
click at [599, 284] on div "TESORERIA -> Auditorías Confirmadas cloud_download Exportar CSV Descarga Masiva…" at bounding box center [860, 393] width 1372 height 655
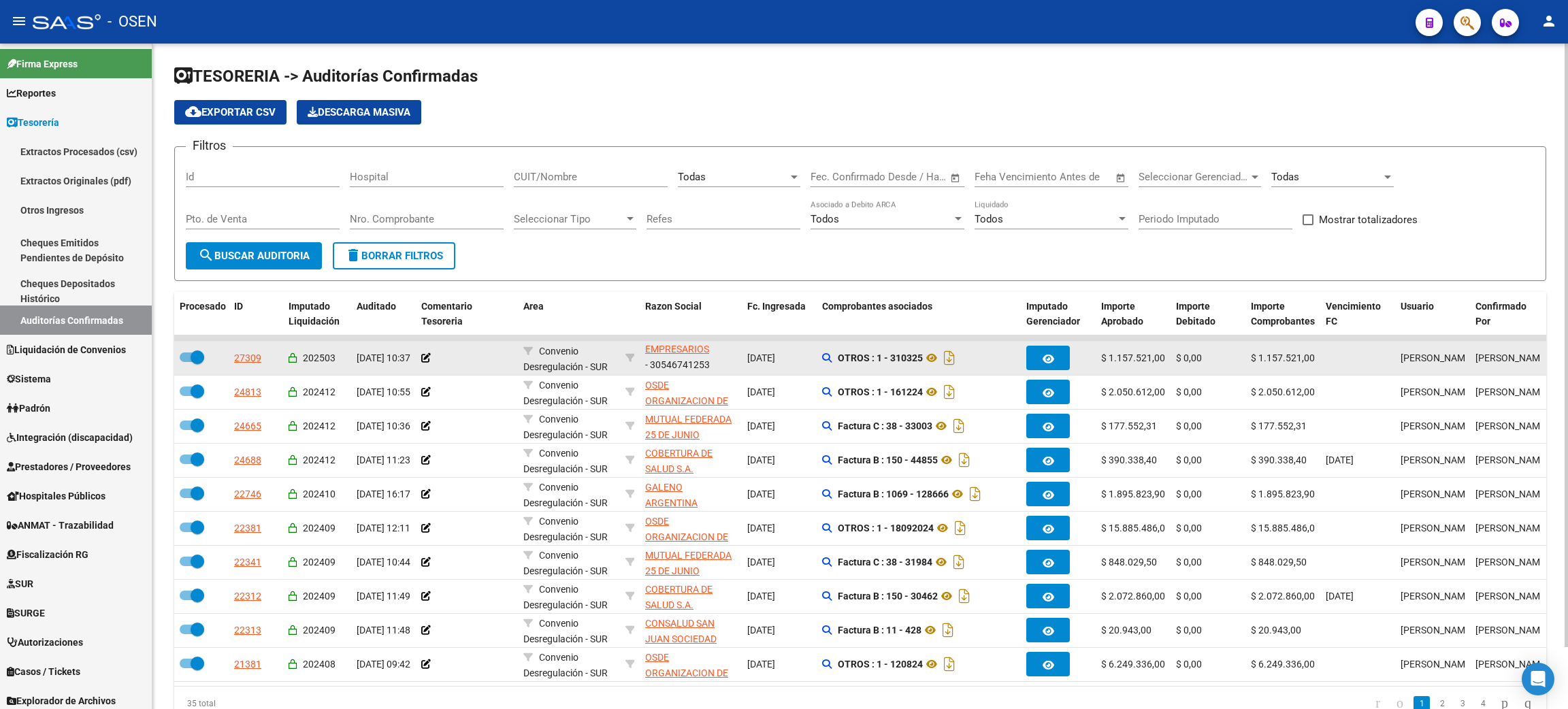
drag, startPoint x: 650, startPoint y: 363, endPoint x: 718, endPoint y: 365, distance: 68.0
click at [718, 365] on div "OSDE ORGANIZACION DE SERVICIOS DIRECTOS EMPRESARIOS - 30546741253" at bounding box center [690, 357] width 91 height 29
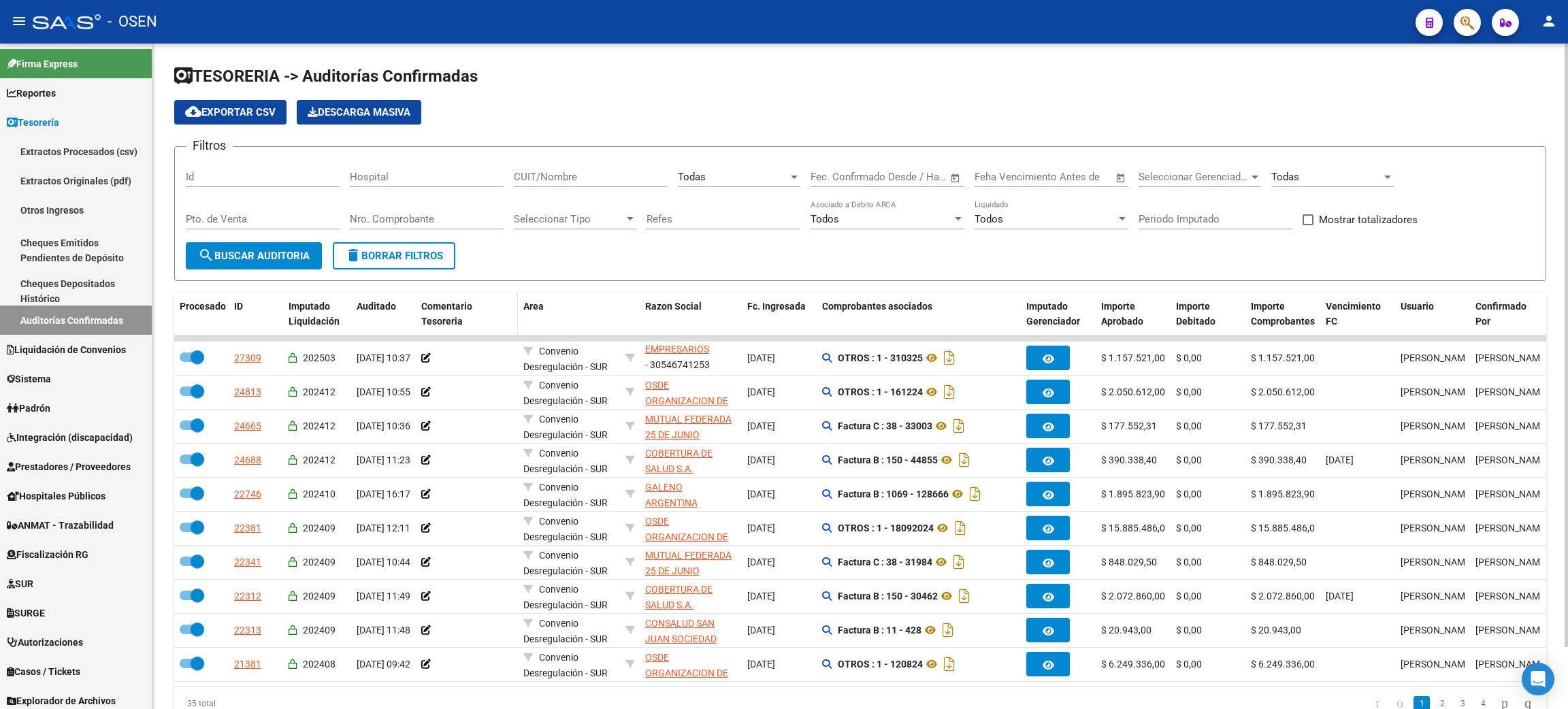
copy div "30546741253"
click at [563, 172] on input "CUIT/Nombre" at bounding box center [590, 177] width 153 height 12
paste input "30546741253"
type input "30546741253"
click at [262, 253] on span "search Buscar Auditoria" at bounding box center [254, 255] width 112 height 12
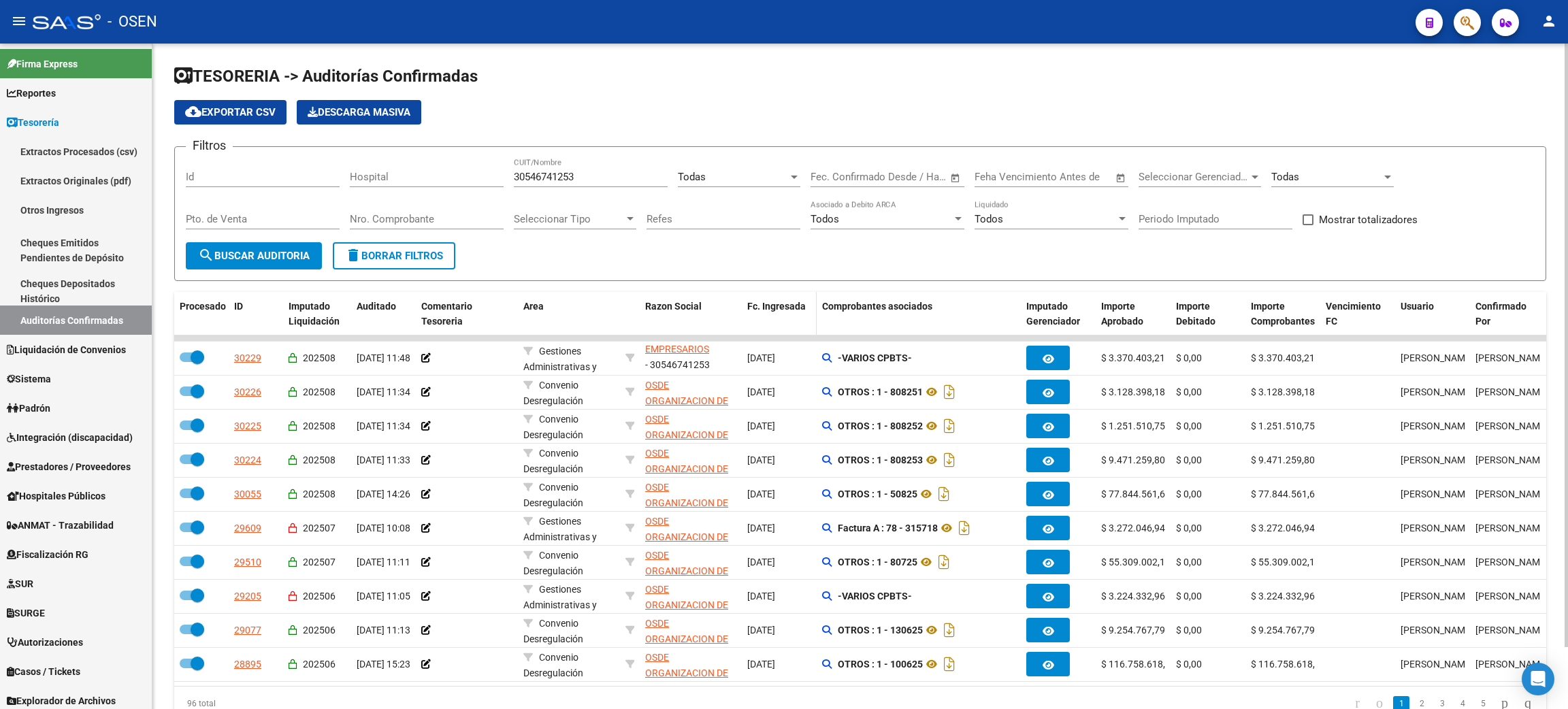
click at [750, 292] on datatable-header-cell "Fc. Ingresada" at bounding box center [779, 314] width 75 height 45
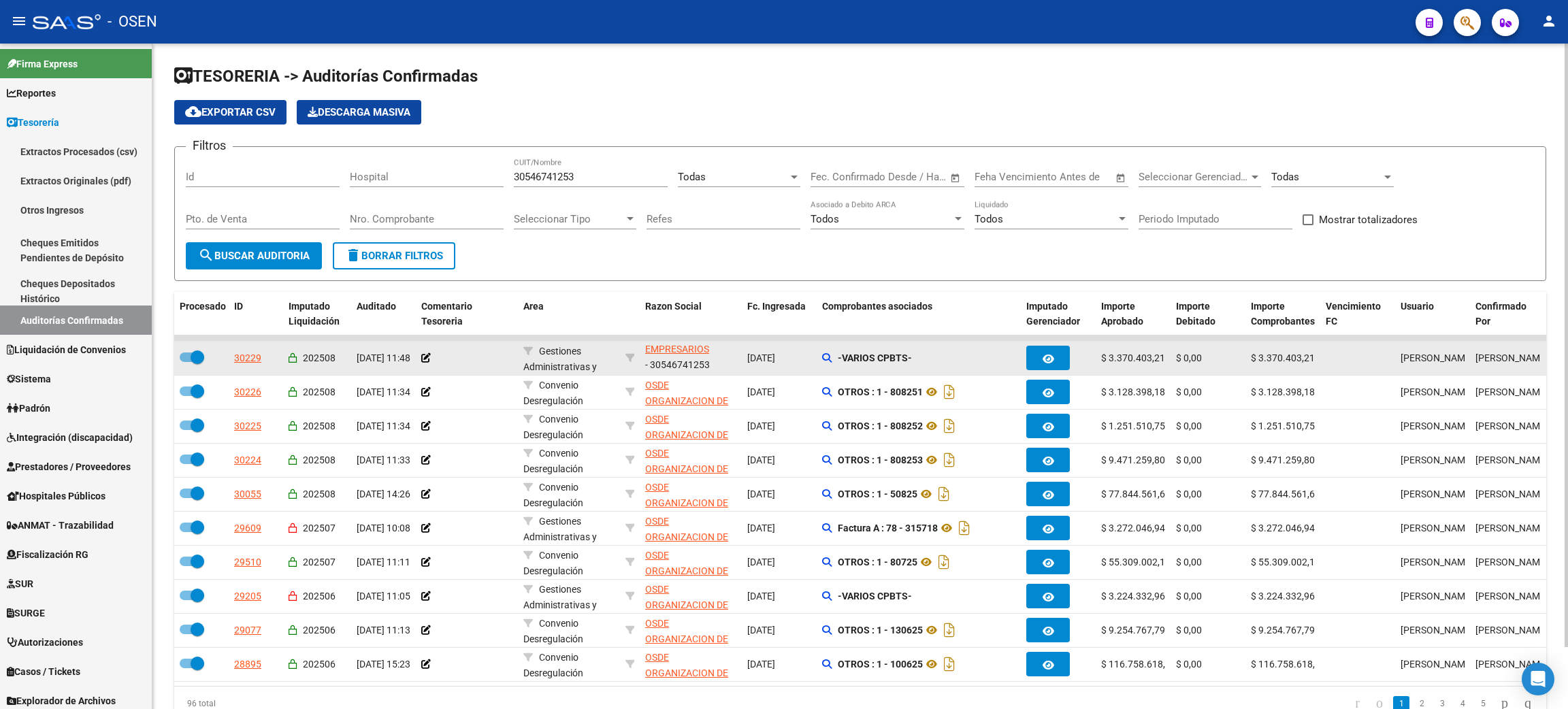
click at [823, 353] on icon at bounding box center [826, 357] width 10 height 10
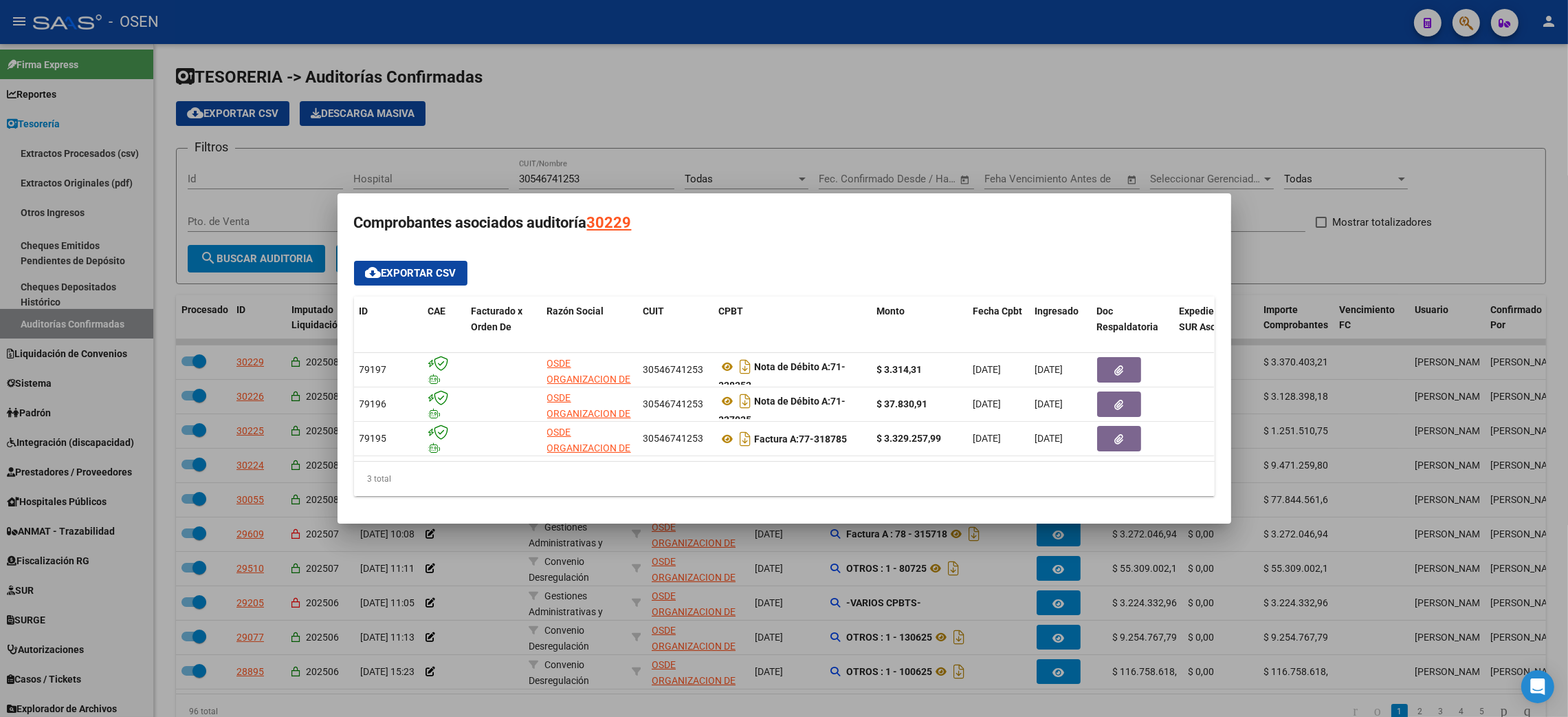
click at [1288, 239] on div at bounding box center [784, 358] width 1568 height 717
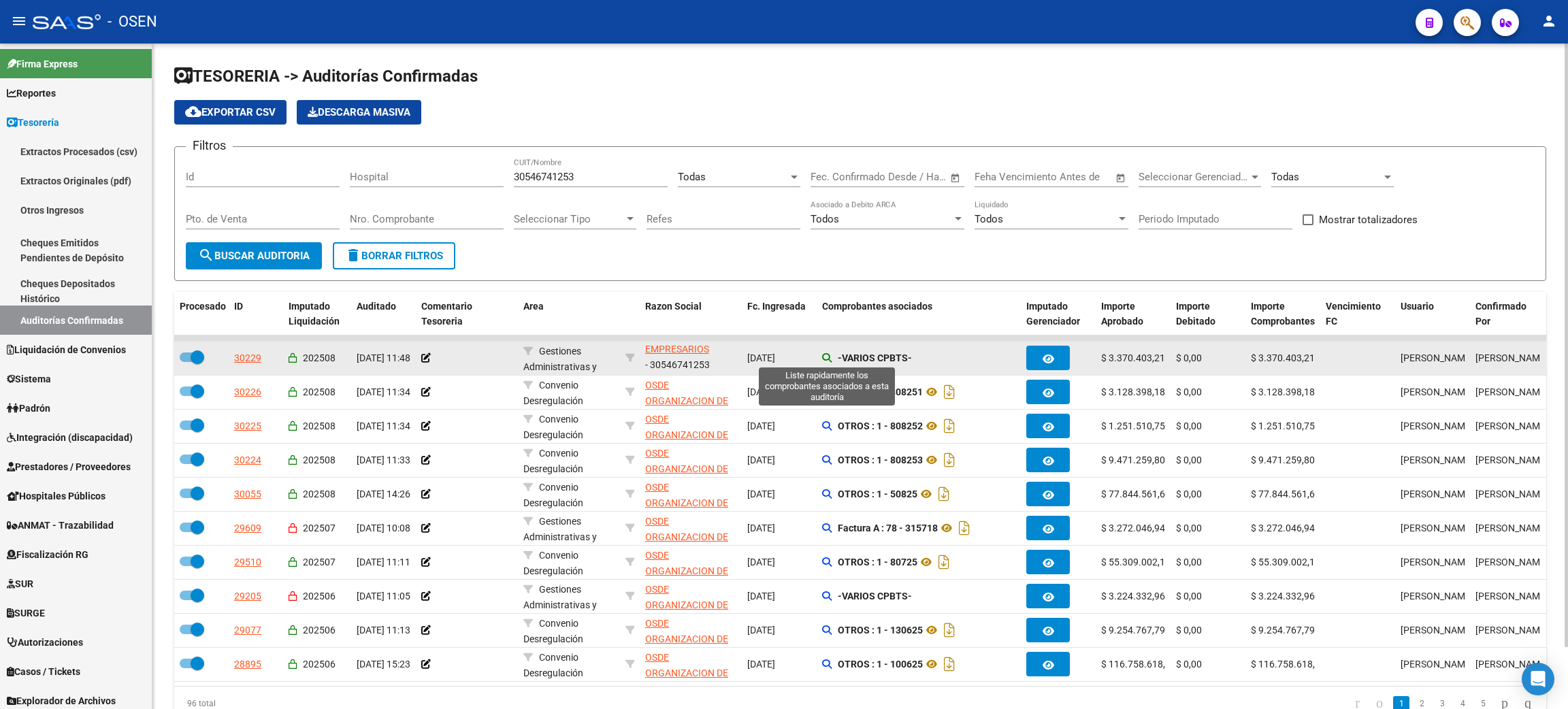
click at [825, 355] on icon at bounding box center [826, 357] width 10 height 10
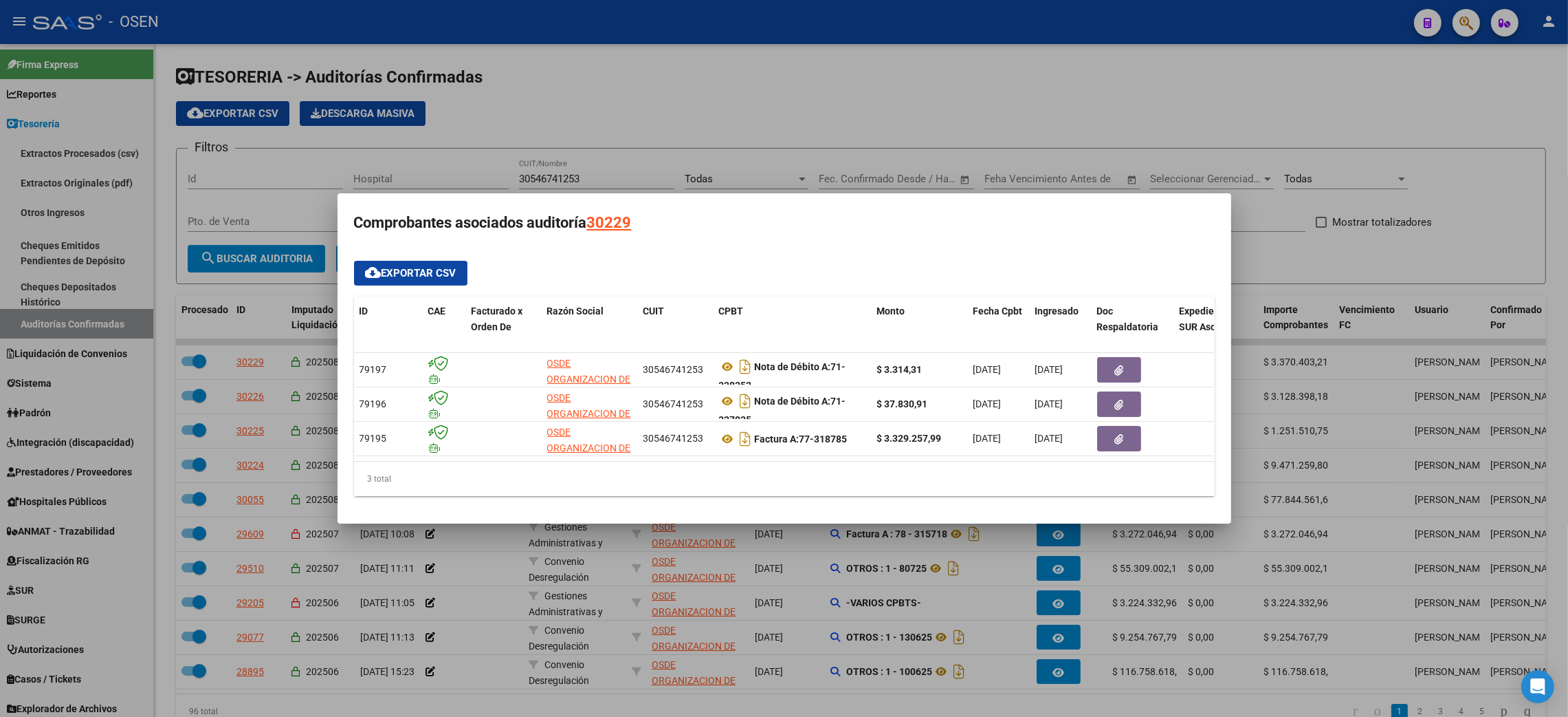
click at [1298, 275] on div at bounding box center [784, 358] width 1568 height 717
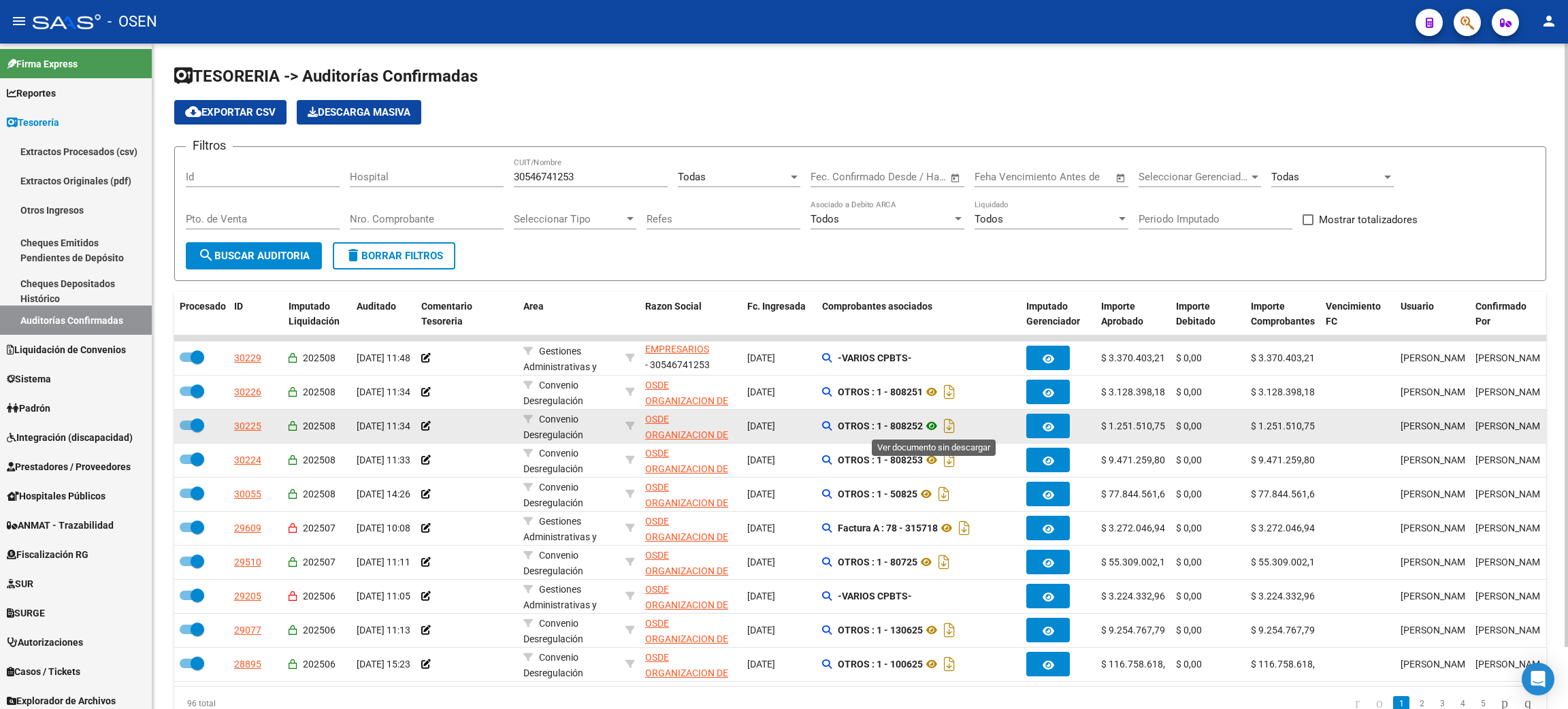
click at [928, 424] on icon at bounding box center [931, 426] width 18 height 16
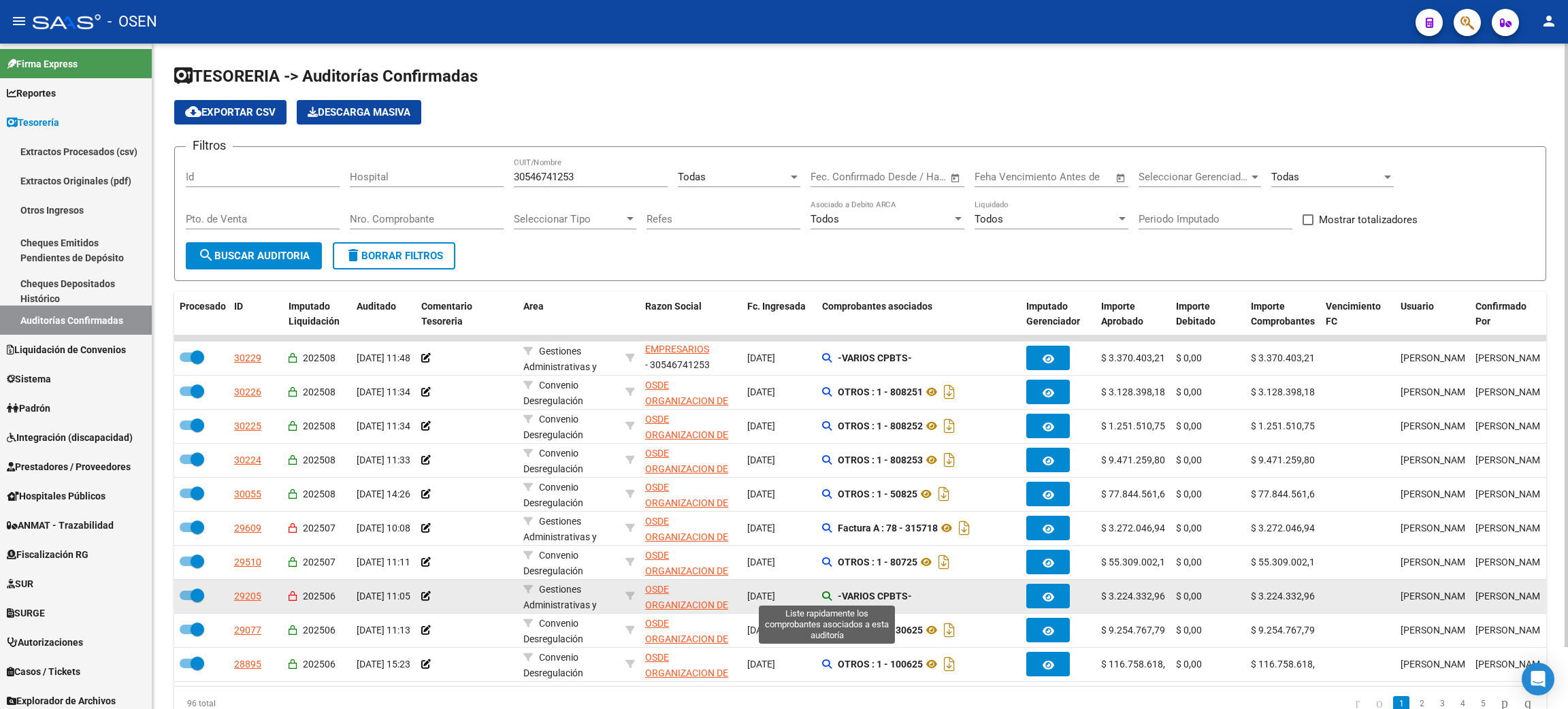
click at [824, 596] on icon at bounding box center [826, 595] width 10 height 10
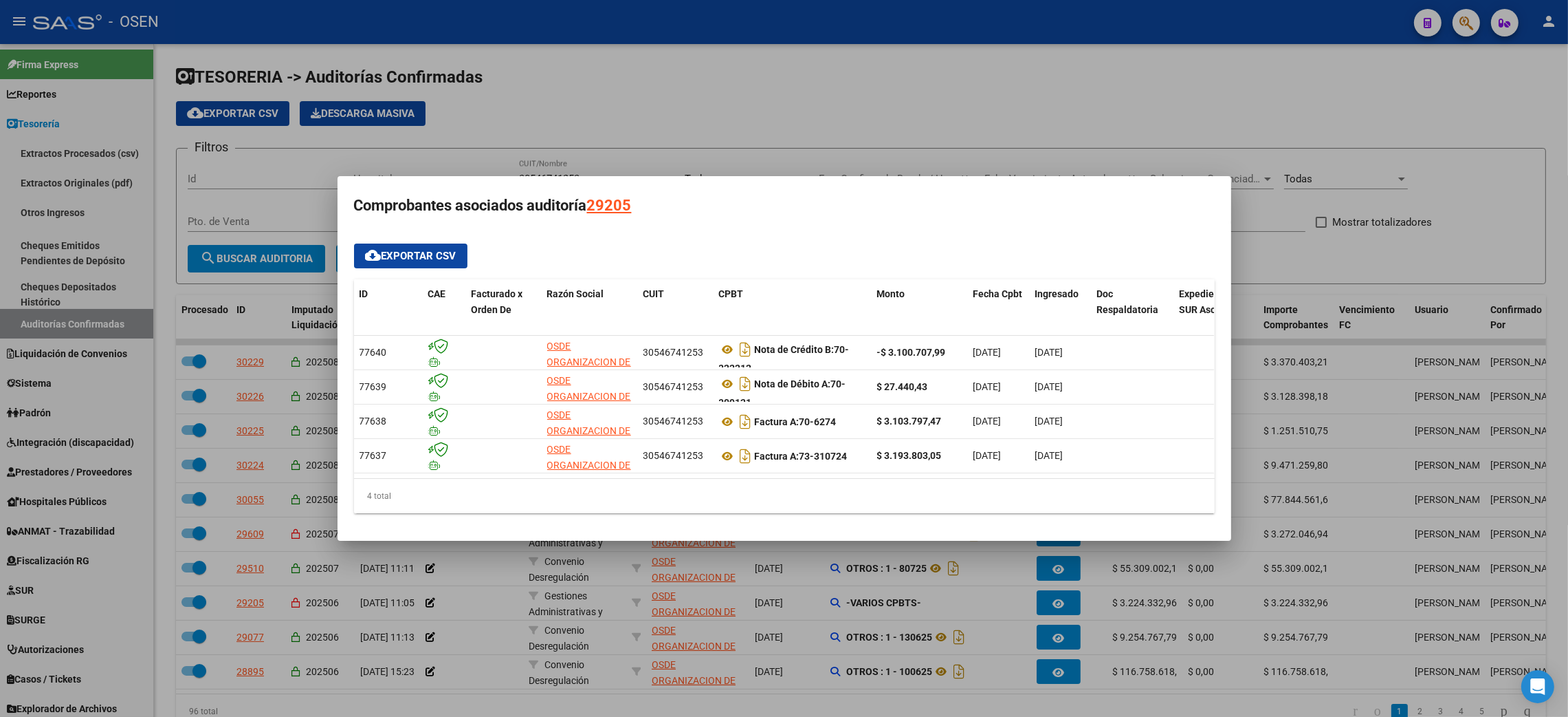
click at [924, 708] on div at bounding box center [784, 358] width 1568 height 717
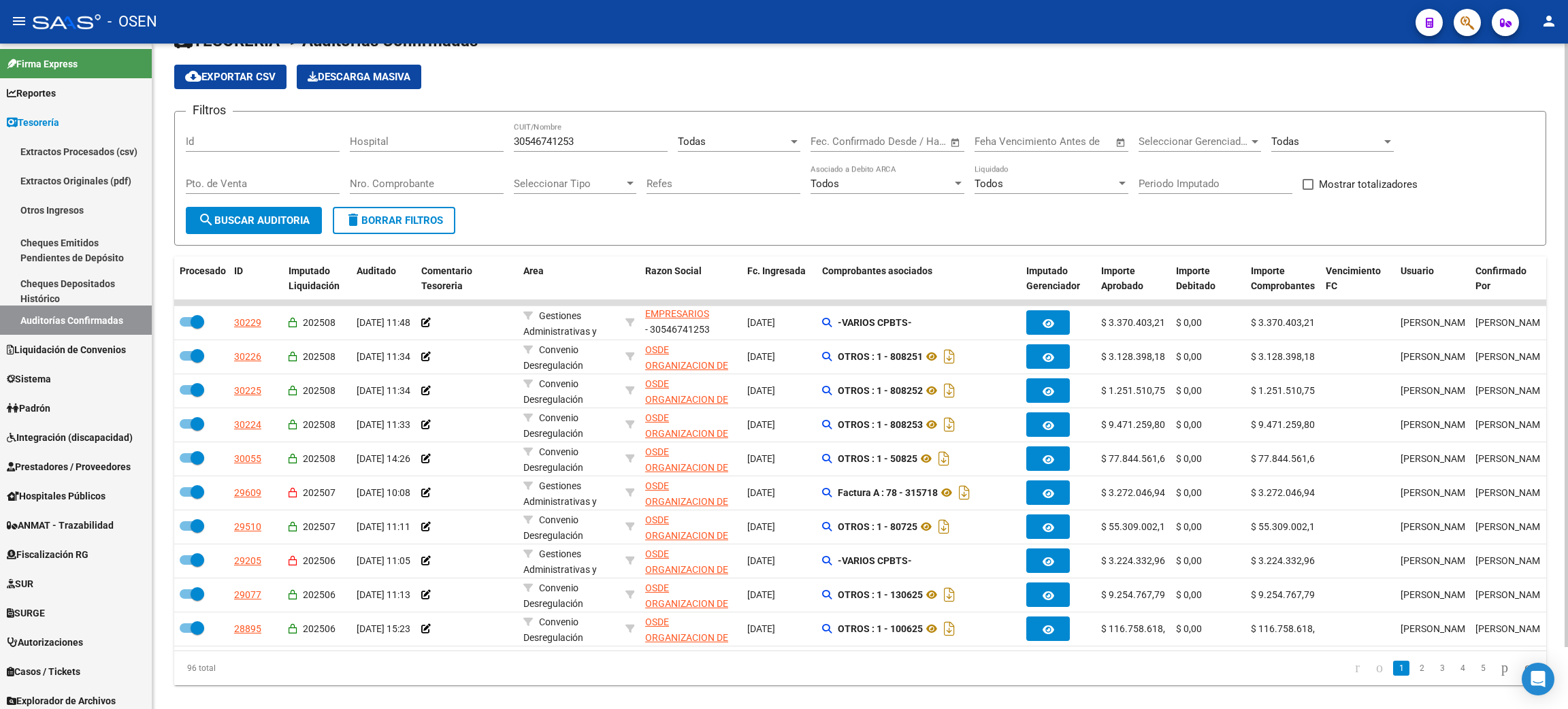
scroll to position [68, 0]
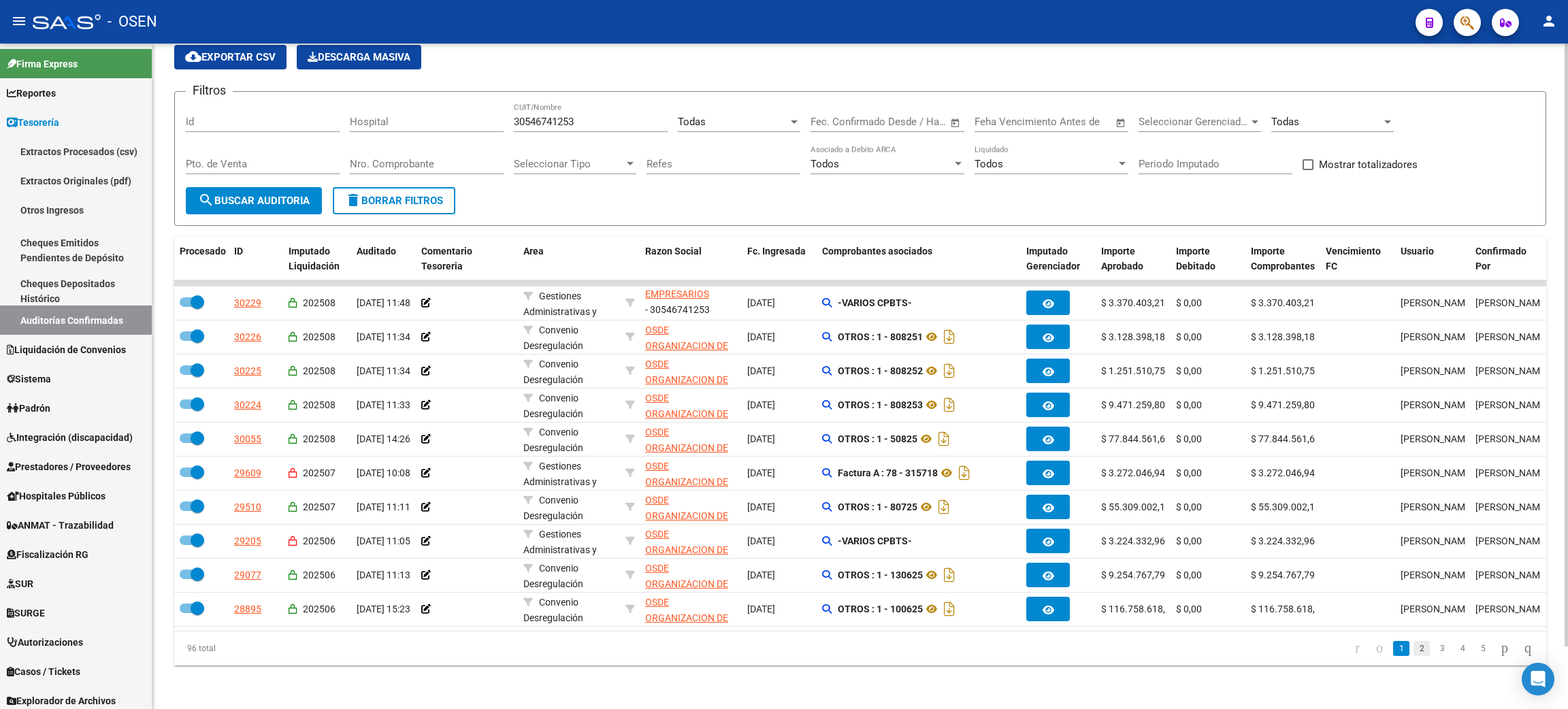
click at [1414, 652] on link "2" at bounding box center [1422, 648] width 16 height 15
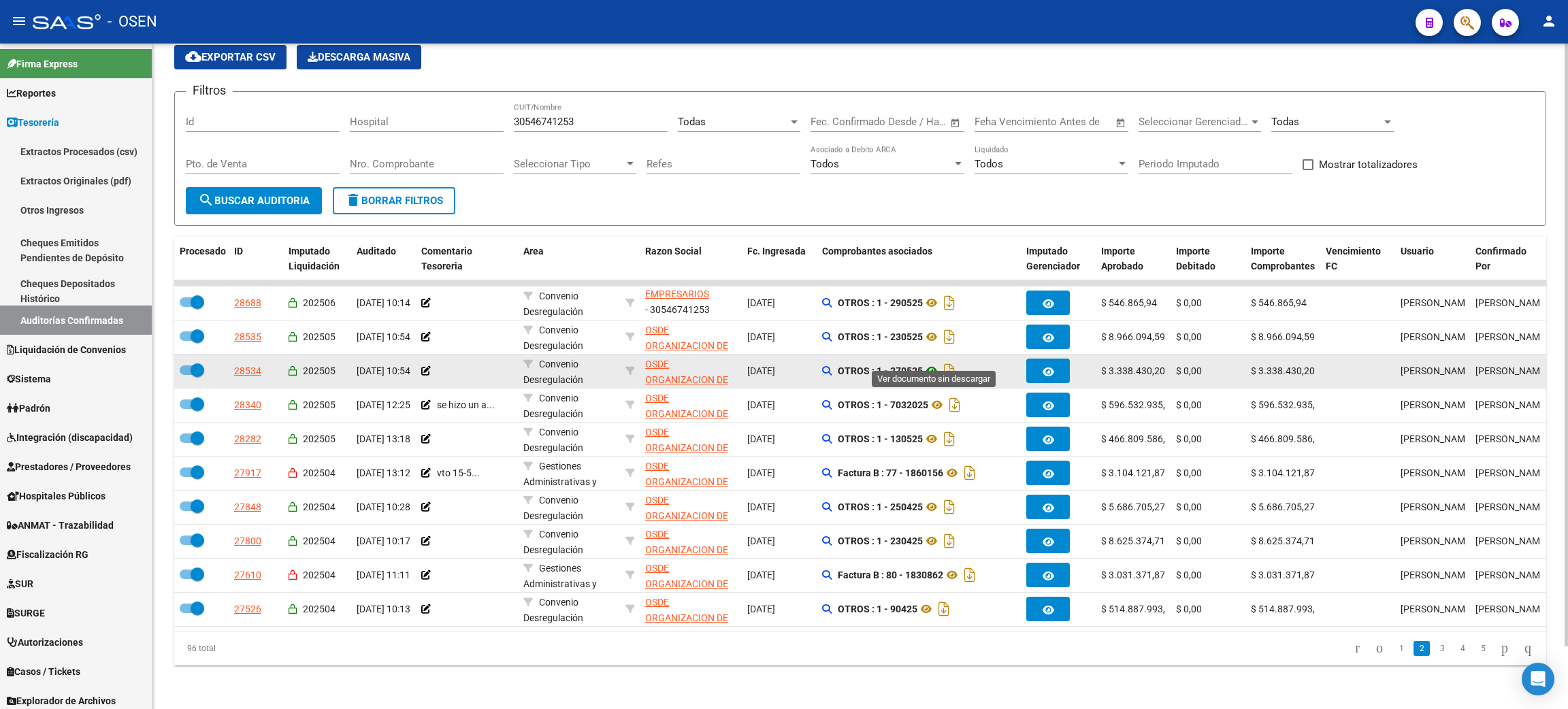
click at [933, 363] on icon at bounding box center [931, 371] width 18 height 16
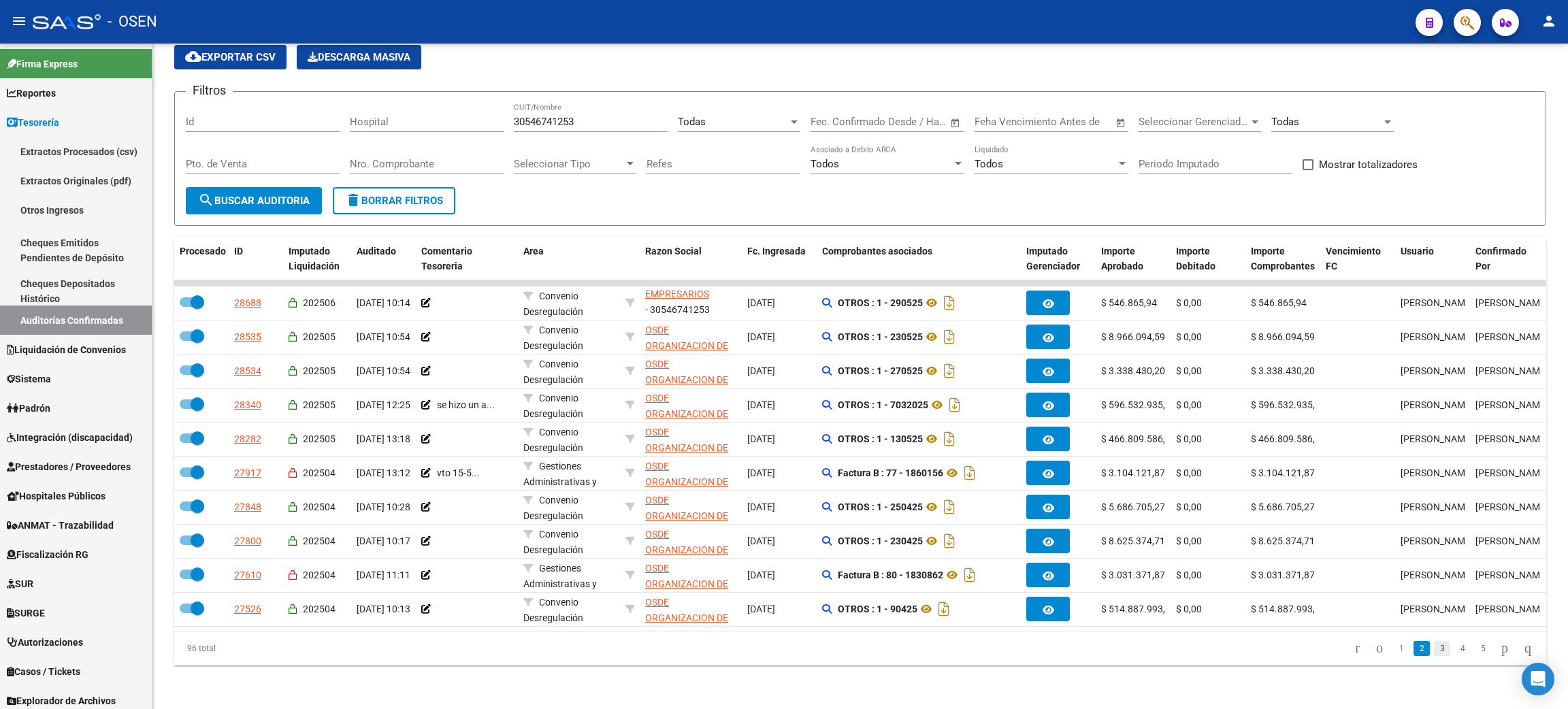
click at [1434, 648] on link "3" at bounding box center [1442, 648] width 16 height 15
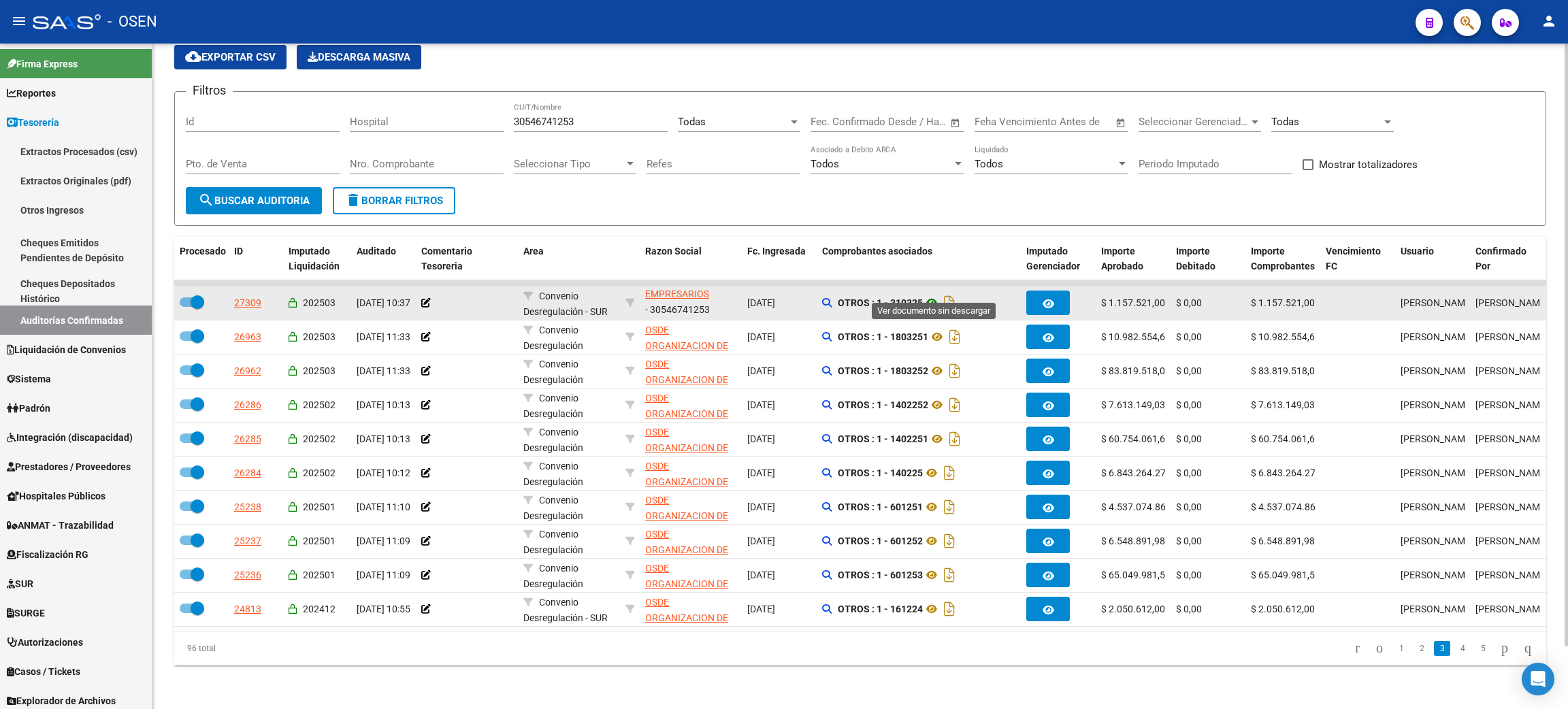
click at [936, 294] on icon at bounding box center [931, 302] width 18 height 16
